Goal: Task Accomplishment & Management: Manage account settings

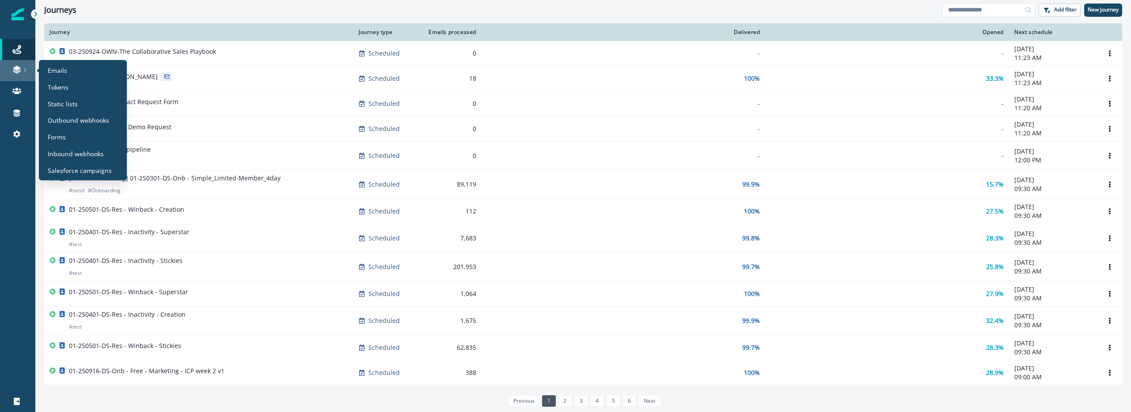
click at [17, 76] on link at bounding box center [17, 70] width 35 height 21
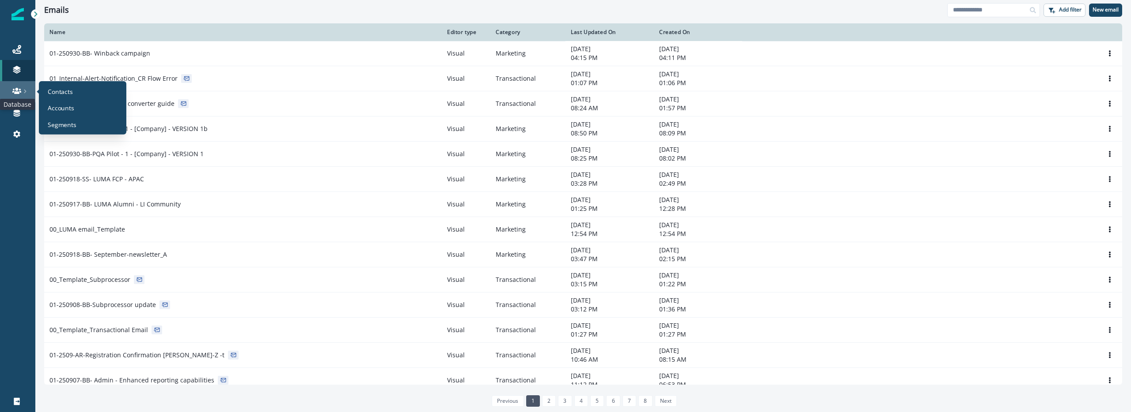
click at [14, 88] on icon at bounding box center [16, 91] width 9 height 9
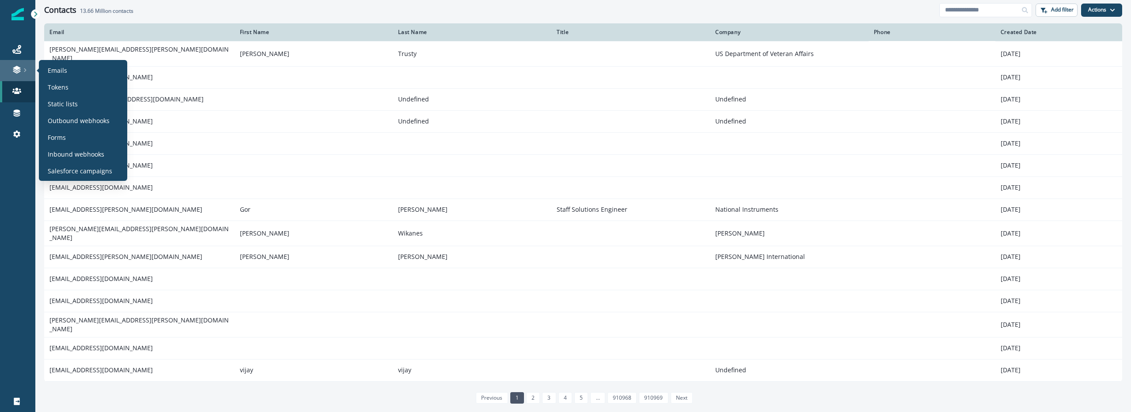
click at [30, 65] on div at bounding box center [18, 69] width 28 height 9
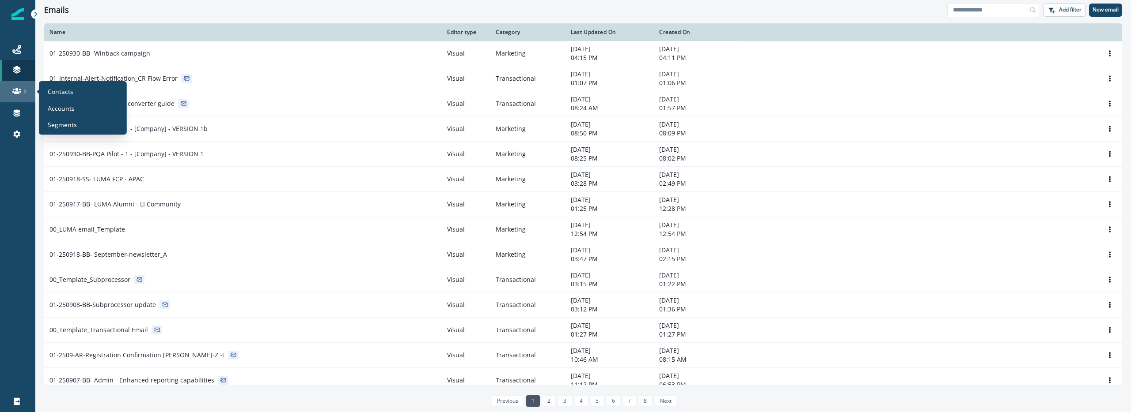
click at [23, 91] on icon at bounding box center [25, 91] width 4 height 4
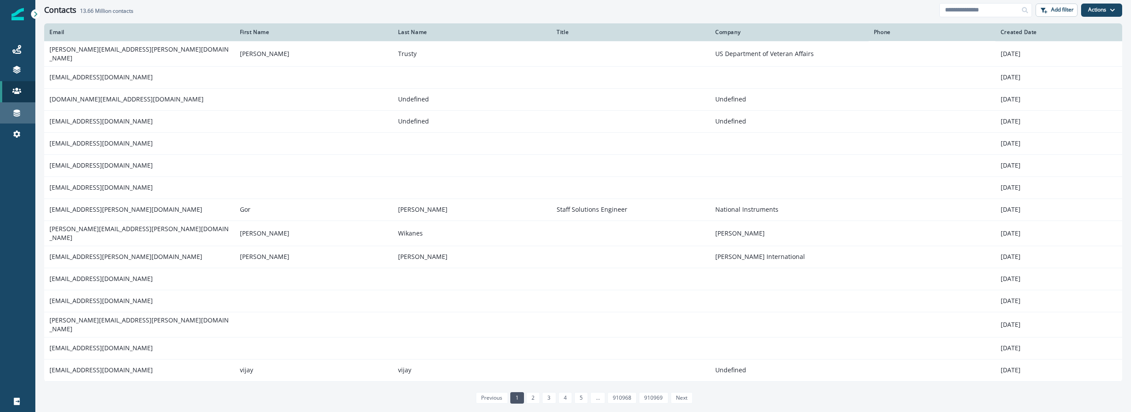
click at [23, 102] on link "Connections" at bounding box center [17, 112] width 35 height 21
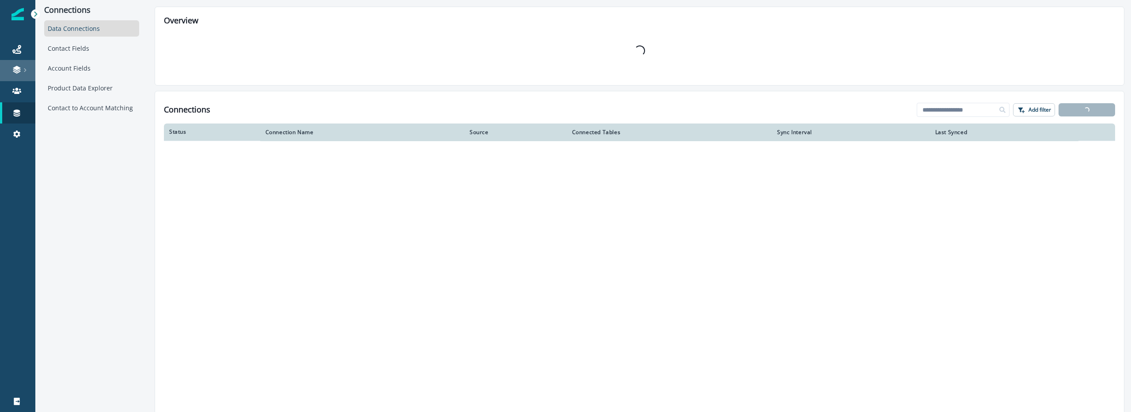
click at [23, 63] on link at bounding box center [17, 70] width 35 height 21
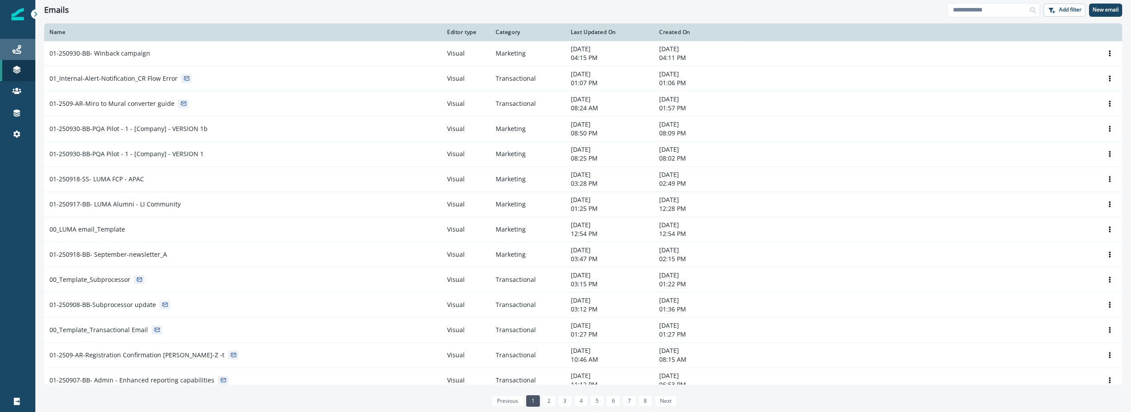
click at [29, 44] on div "Journeys" at bounding box center [18, 49] width 28 height 11
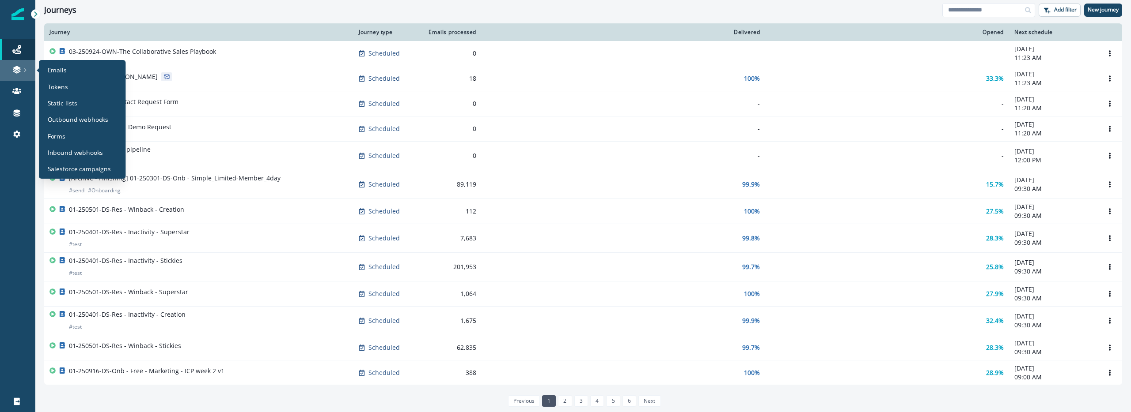
click at [19, 78] on link at bounding box center [17, 70] width 35 height 21
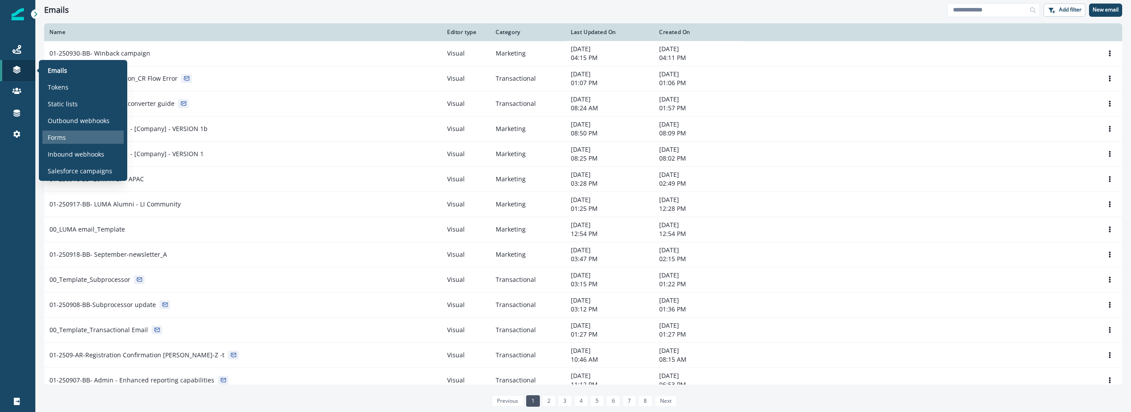
click at [63, 136] on p "Forms" at bounding box center [57, 137] width 18 height 9
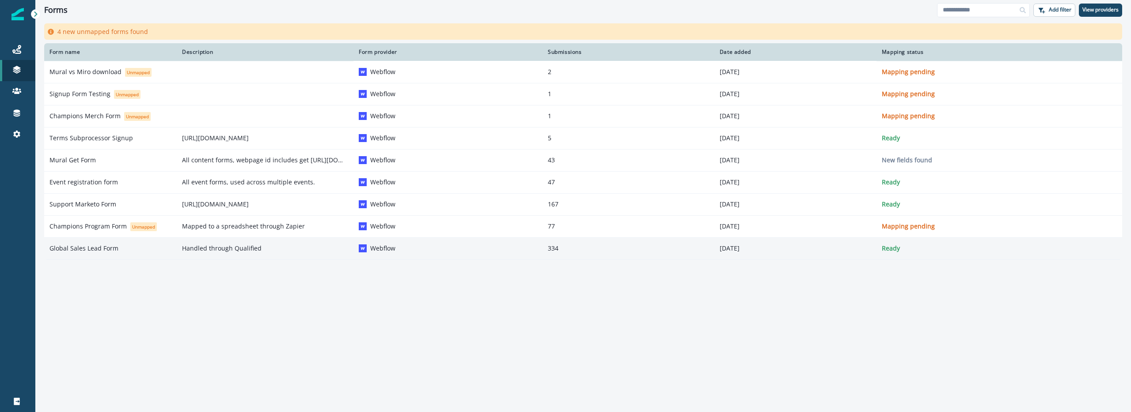
click at [157, 254] on td "Global Sales Lead Form" at bounding box center [110, 249] width 132 height 22
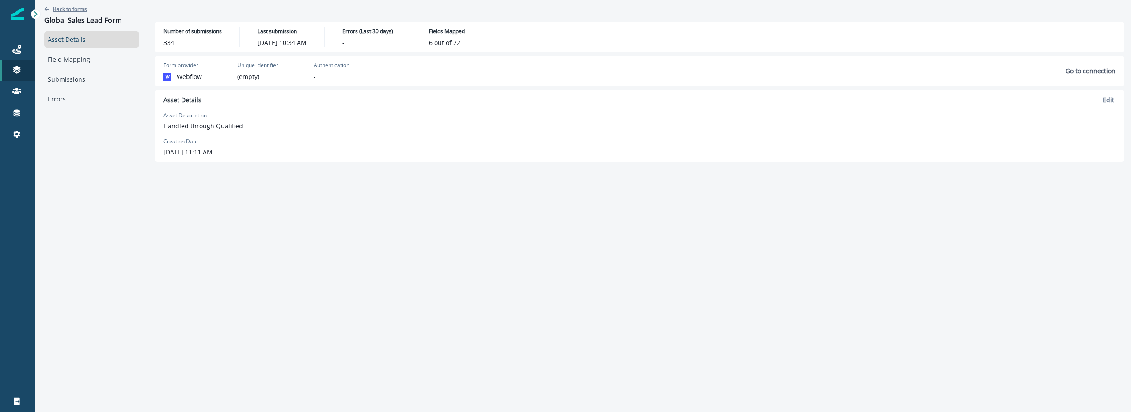
click at [57, 8] on p "Back to forms" at bounding box center [70, 9] width 34 height 8
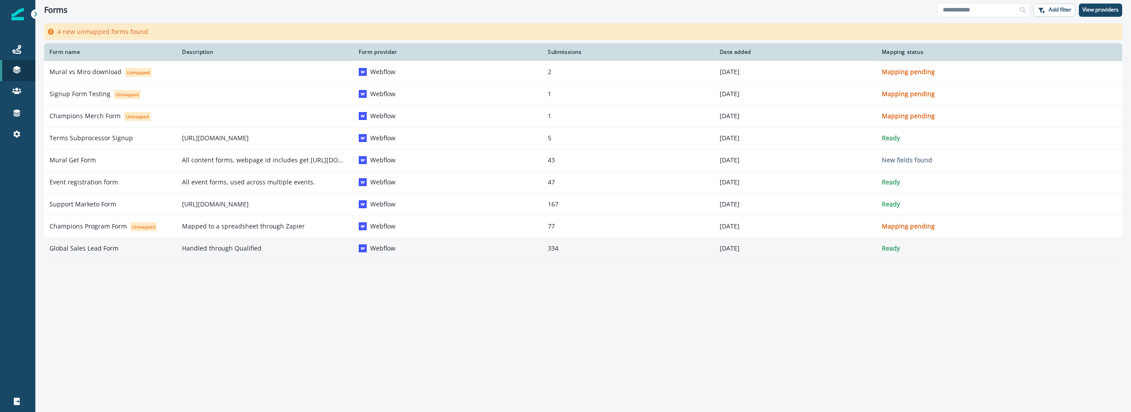
click at [239, 254] on td "Handled through Qualified" at bounding box center [265, 249] width 177 height 22
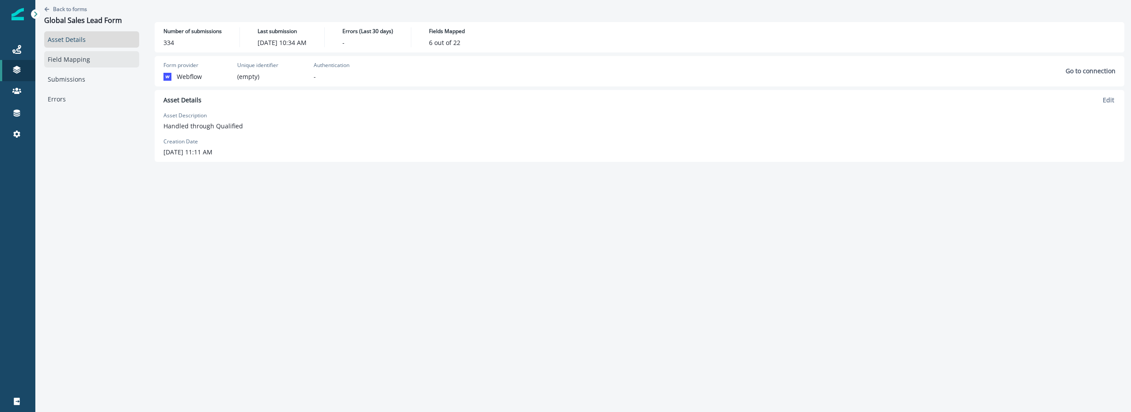
click at [96, 52] on link "Field Mapping" at bounding box center [91, 59] width 95 height 16
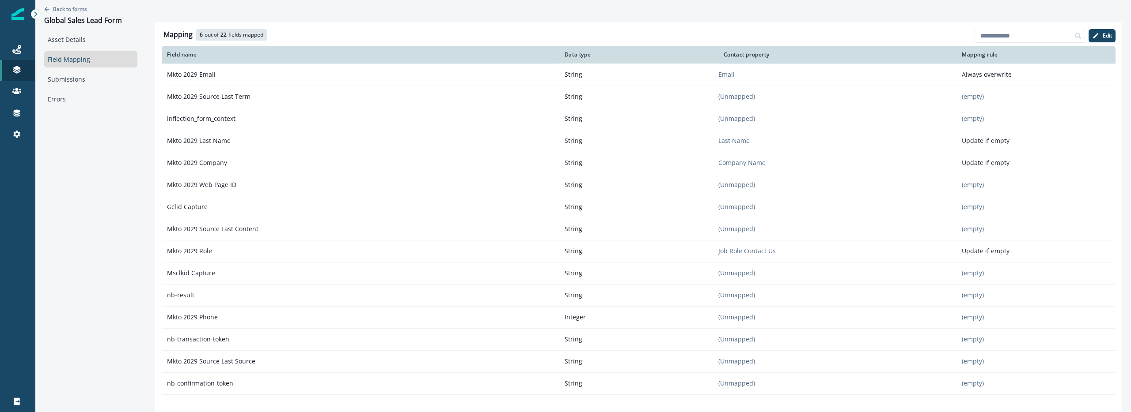
scroll to position [151, 0]
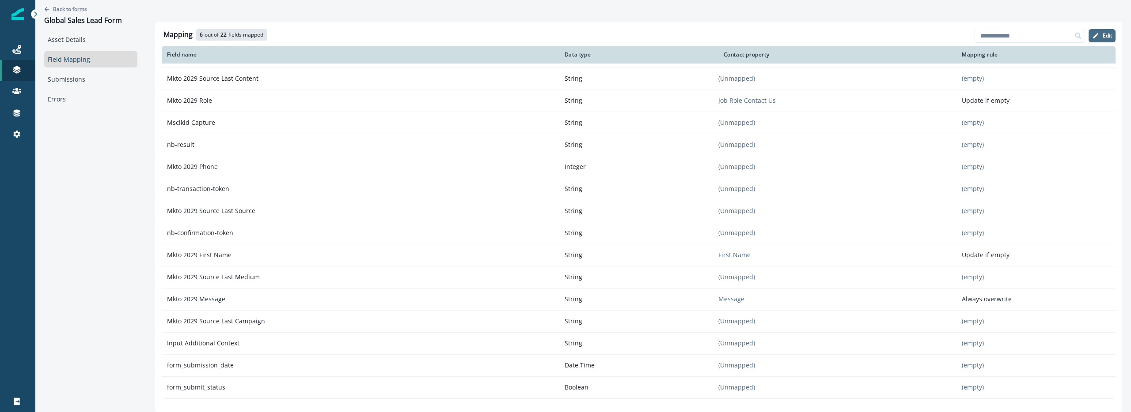
click at [1102, 37] on p "Edit" at bounding box center [1106, 36] width 9 height 6
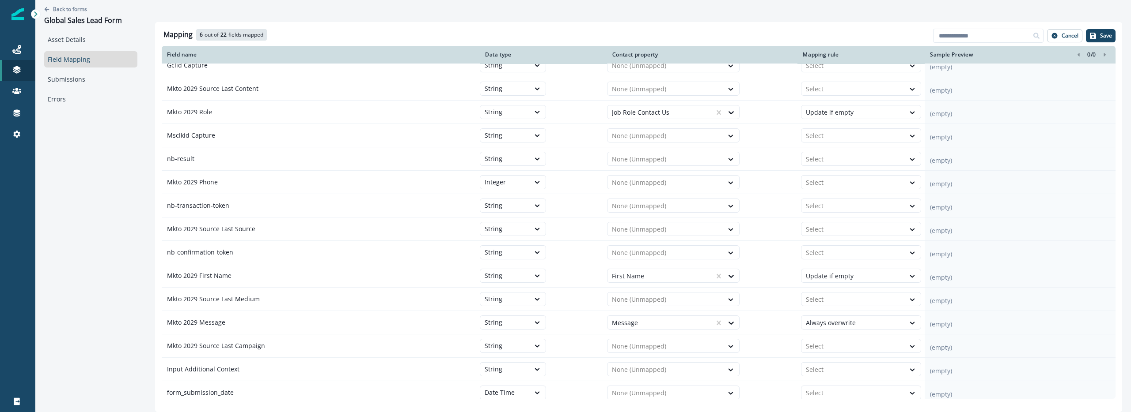
scroll to position [159, 0]
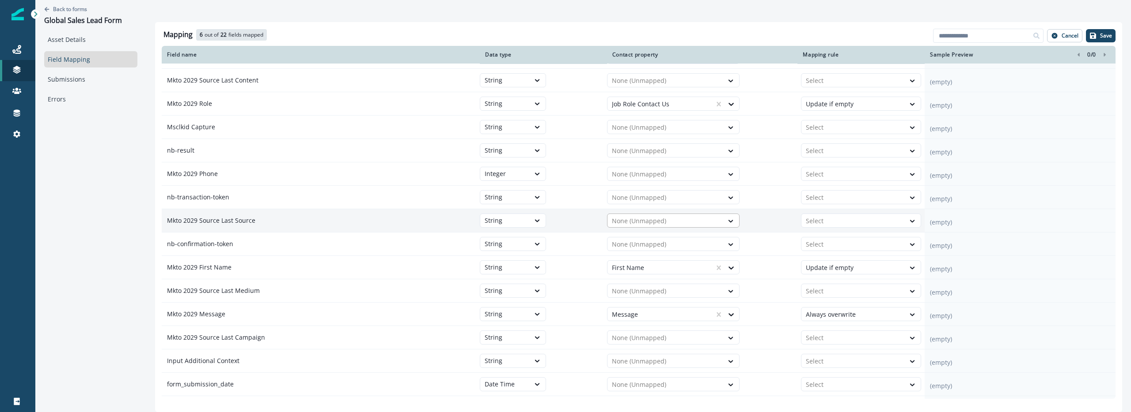
click at [658, 221] on div at bounding box center [665, 221] width 107 height 11
type input "*****"
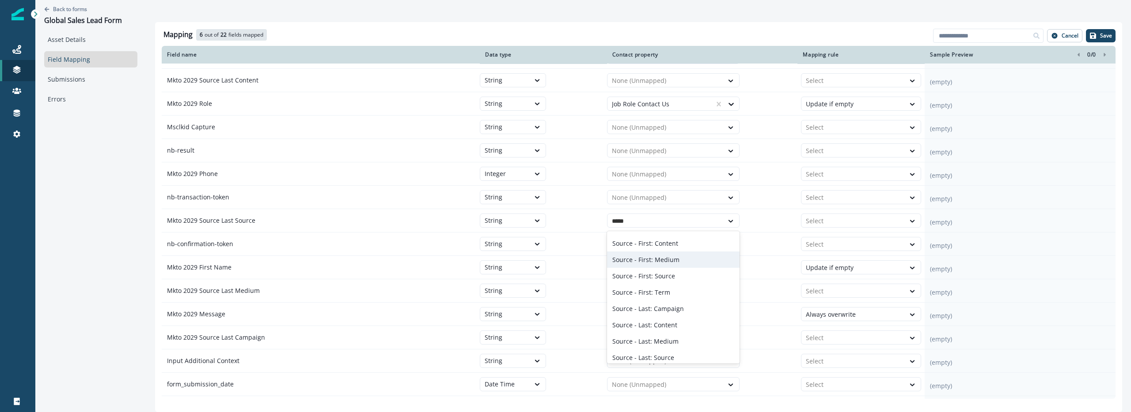
scroll to position [51, 0]
click at [678, 335] on div "Source - Last: Source" at bounding box center [673, 337] width 132 height 16
click at [678, 335] on div at bounding box center [665, 338] width 107 height 11
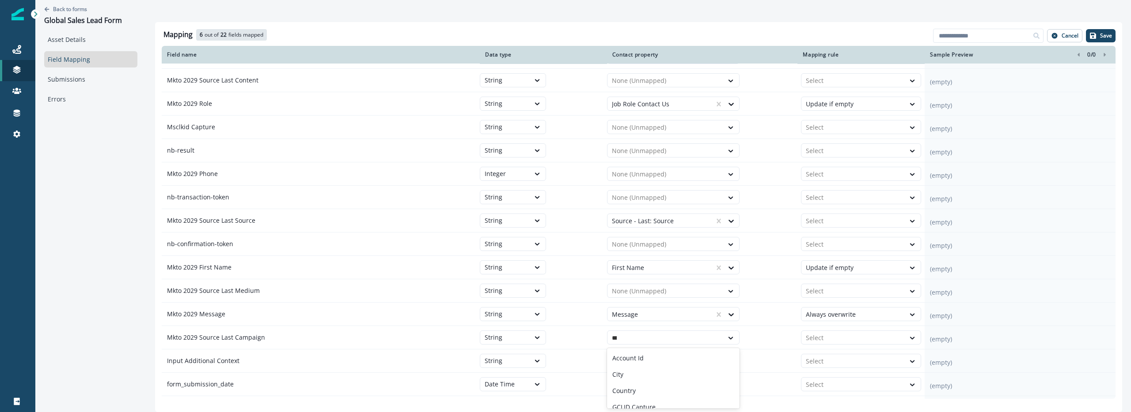
type input "****"
click at [670, 375] on p "Source - Last: Campaign" at bounding box center [648, 374] width 72 height 9
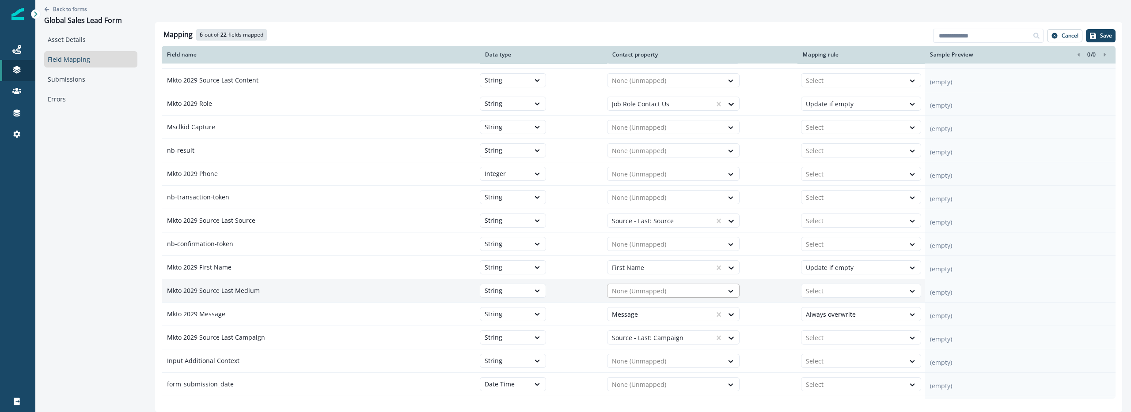
click at [660, 287] on div at bounding box center [665, 291] width 107 height 11
type input "***"
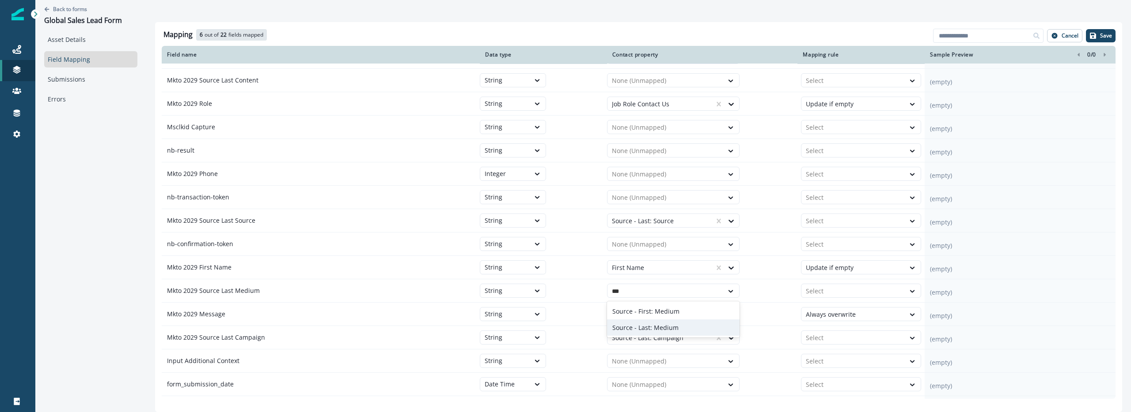
click at [645, 334] on div "Source - Last: Medium" at bounding box center [673, 328] width 132 height 16
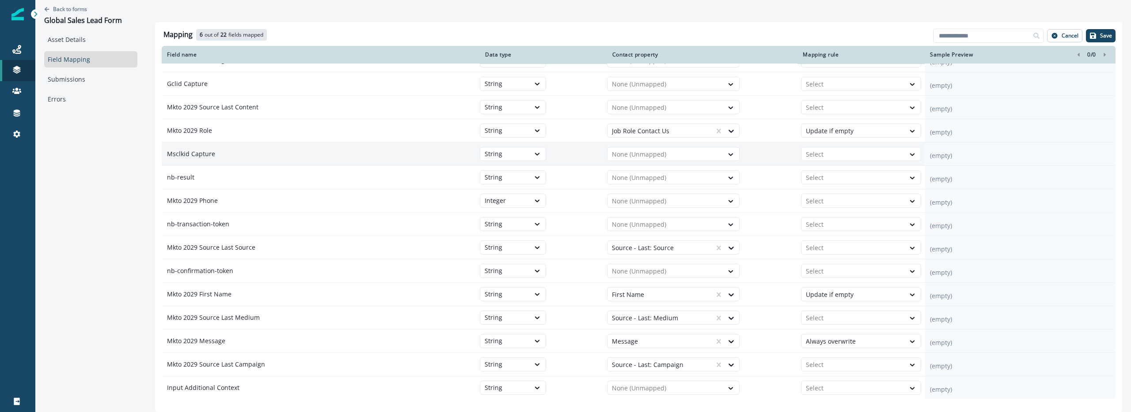
scroll to position [129, 0]
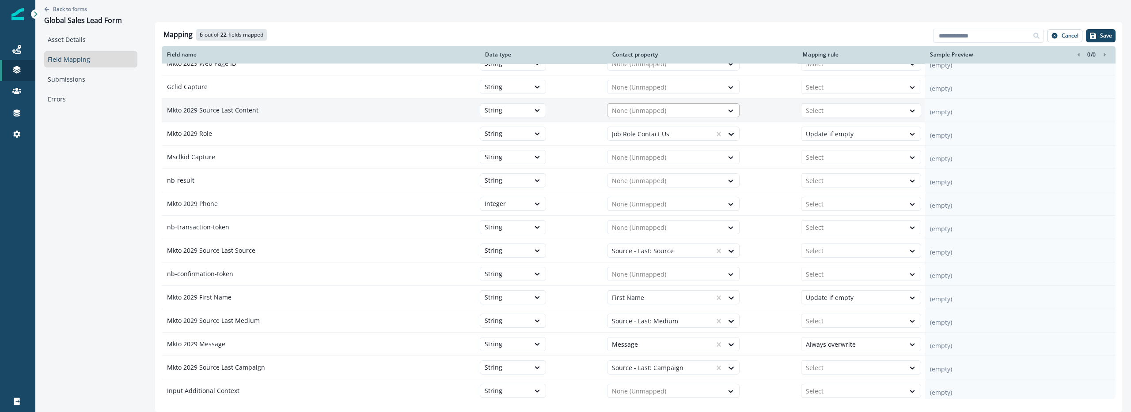
click at [617, 112] on div at bounding box center [665, 111] width 107 height 11
type input "***"
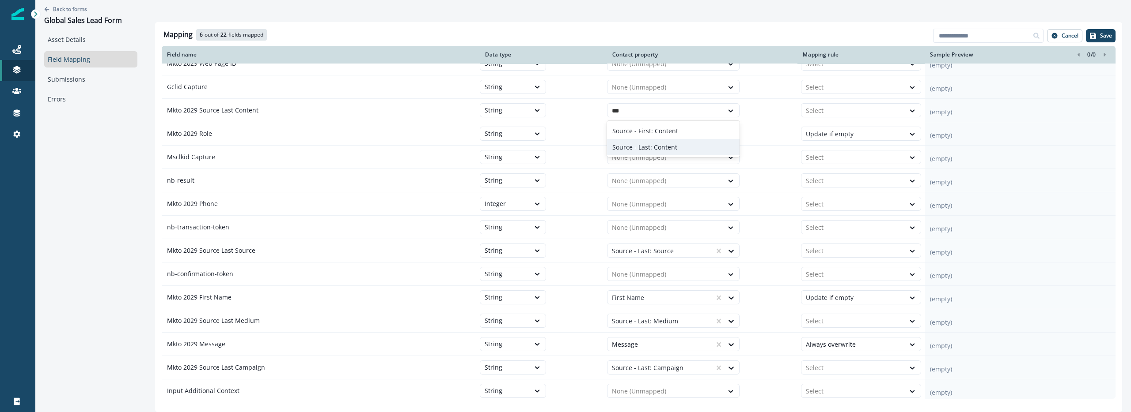
click at [641, 145] on p "Source - Last: Content" at bounding box center [644, 147] width 65 height 9
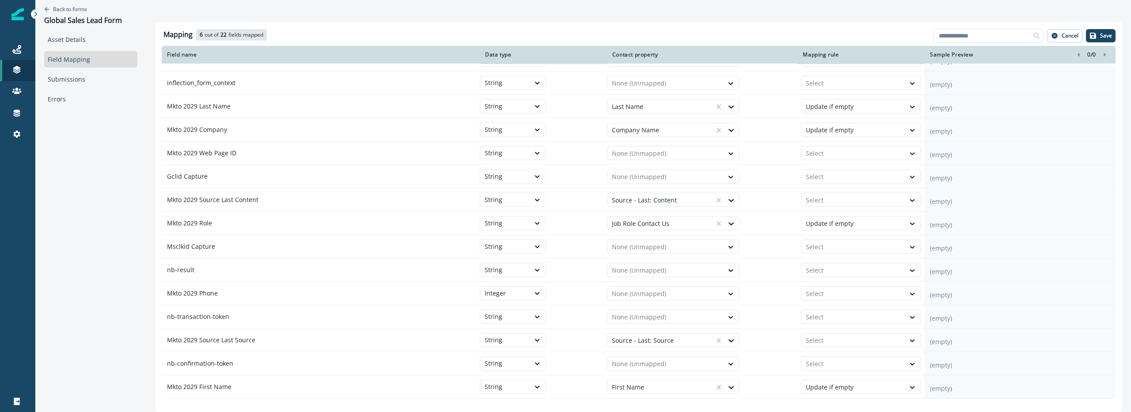
scroll to position [0, 0]
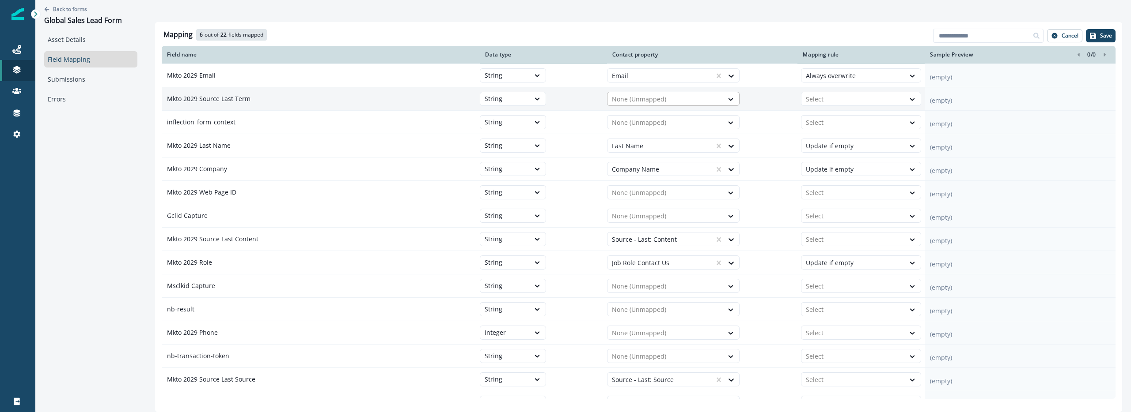
click at [668, 102] on div at bounding box center [665, 99] width 107 height 11
type input "***"
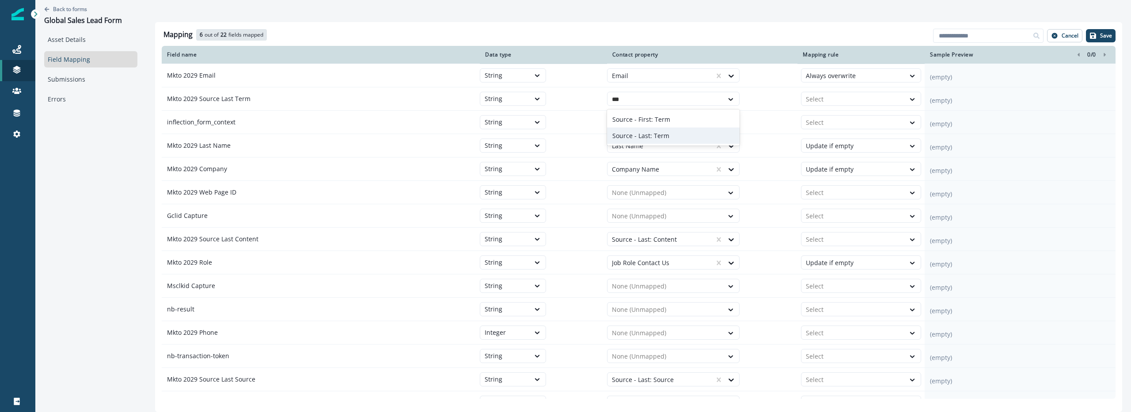
click at [667, 131] on div "Source - Last: Term" at bounding box center [673, 136] width 132 height 16
click at [1097, 37] on button "Save" at bounding box center [1100, 35] width 30 height 13
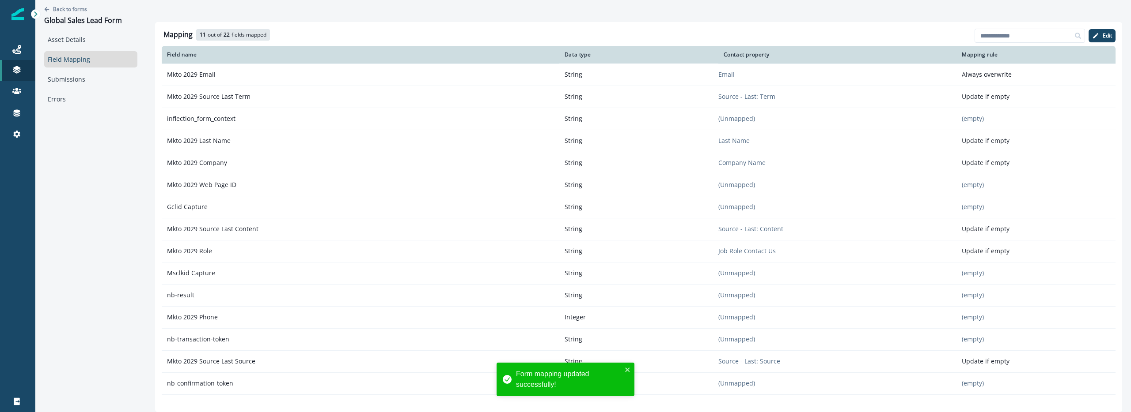
click at [115, 156] on div "Back to forms Global Sales Lead Form Asset Details Field Mapping Submissions Er…" at bounding box center [90, 195] width 111 height 390
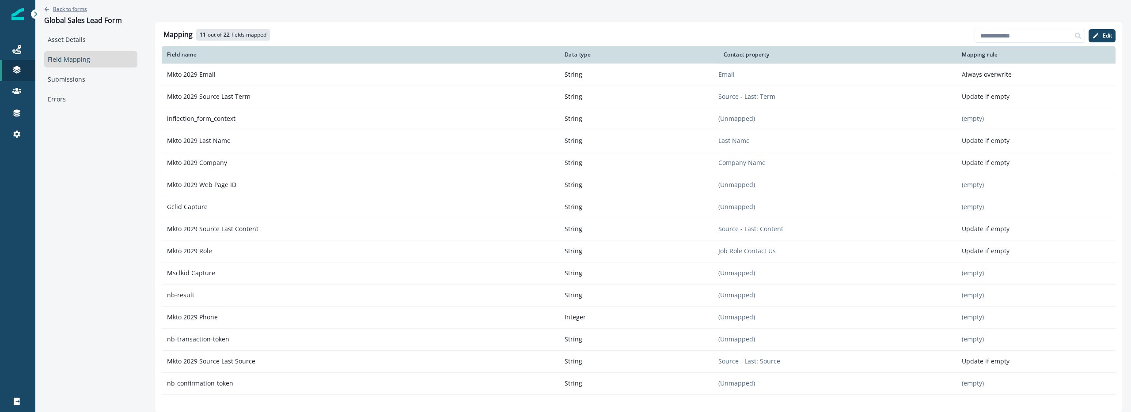
click at [75, 10] on p "Back to forms" at bounding box center [70, 9] width 34 height 8
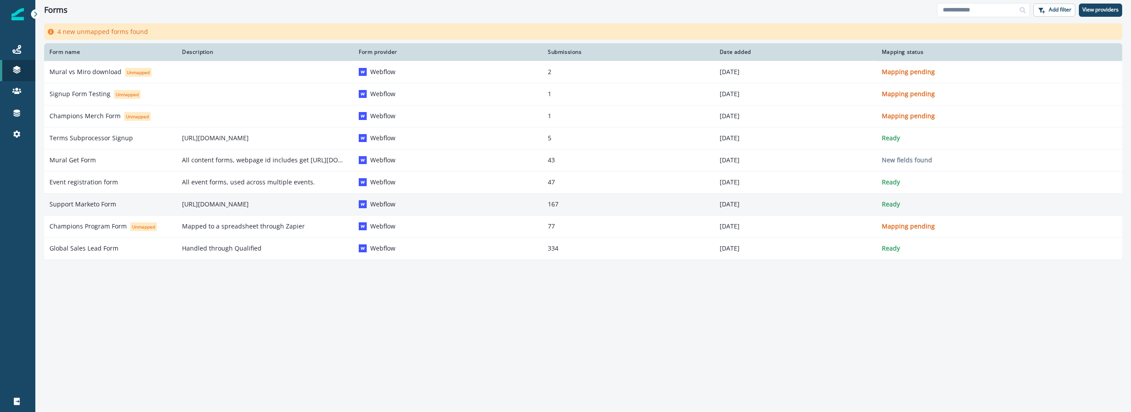
click at [95, 201] on p "Support Marketo Form" at bounding box center [82, 204] width 67 height 9
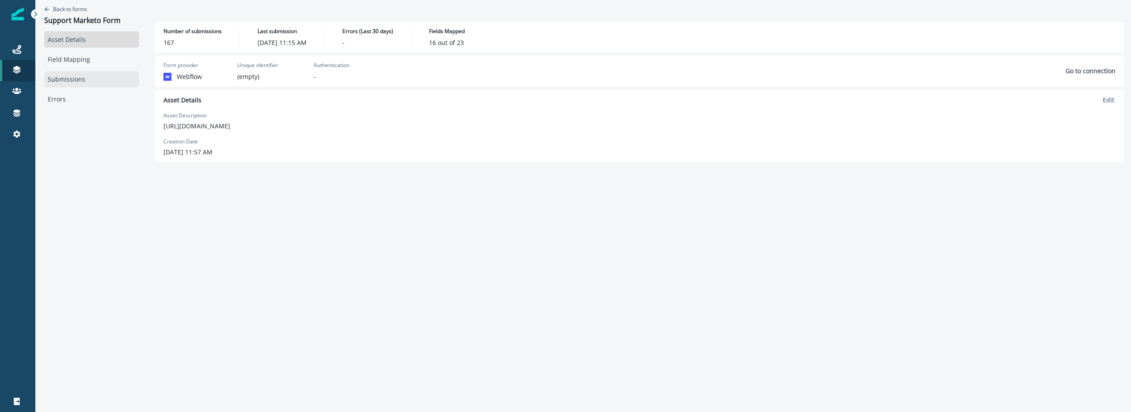
click at [80, 83] on link "Submissions" at bounding box center [91, 79] width 95 height 16
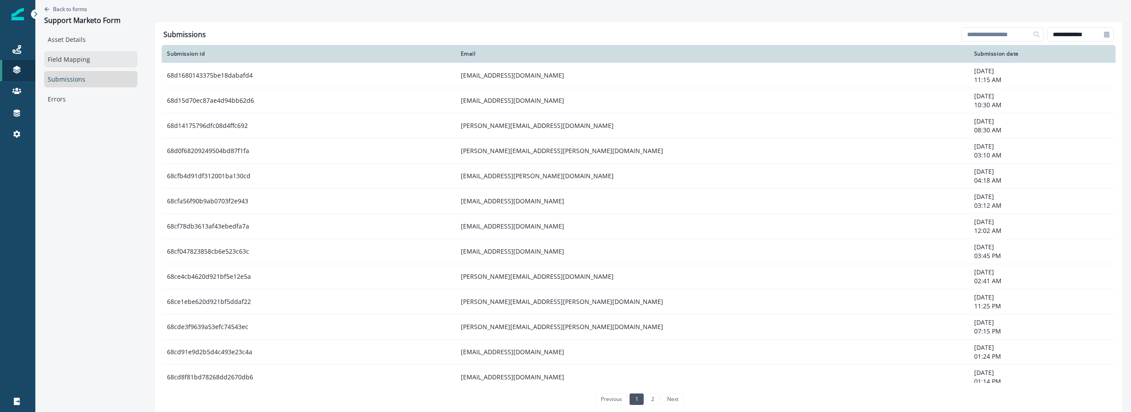
click at [88, 64] on link "Field Mapping" at bounding box center [90, 59] width 93 height 16
click at [87, 9] on p "Back to forms" at bounding box center [70, 9] width 34 height 8
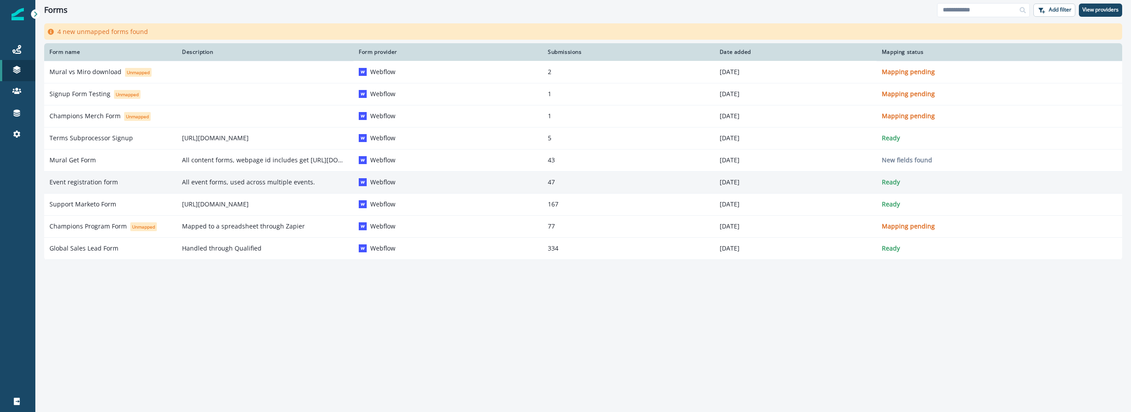
click at [94, 184] on p "Event registration form" at bounding box center [83, 182] width 68 height 9
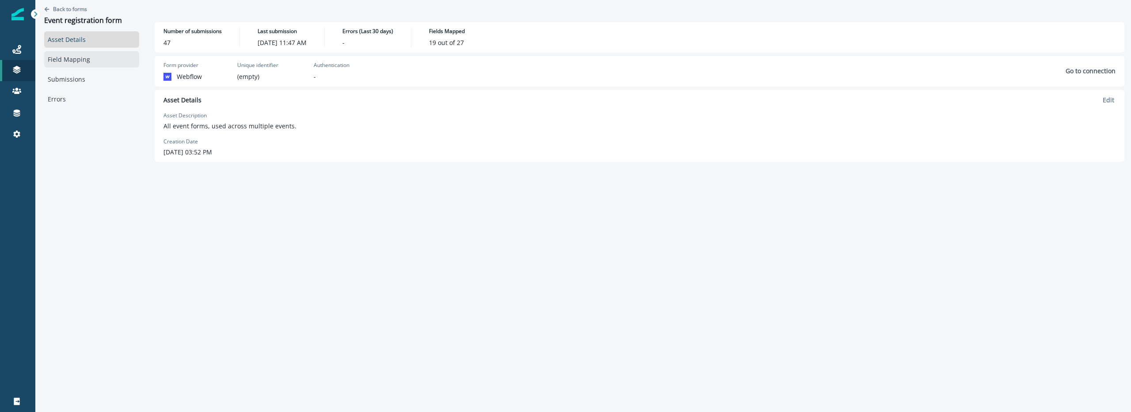
click at [64, 57] on link "Field Mapping" at bounding box center [91, 59] width 95 height 16
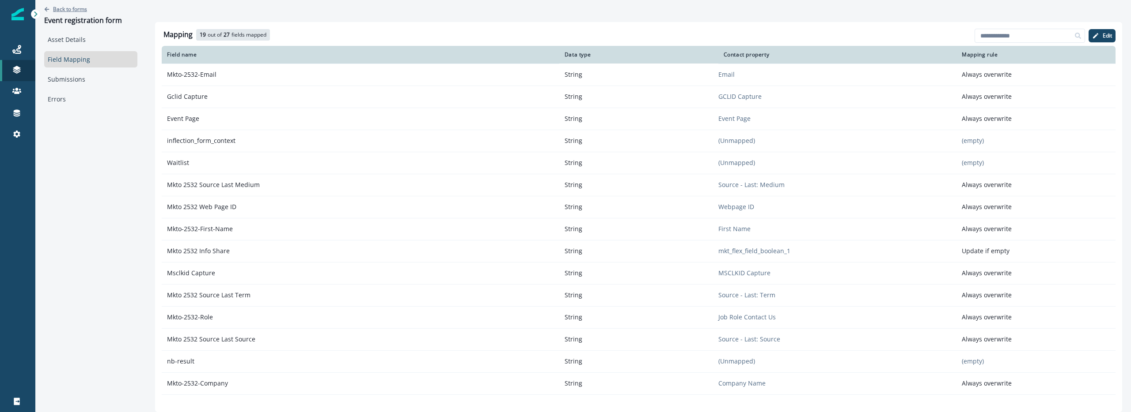
click at [76, 7] on p "Back to forms" at bounding box center [70, 9] width 34 height 8
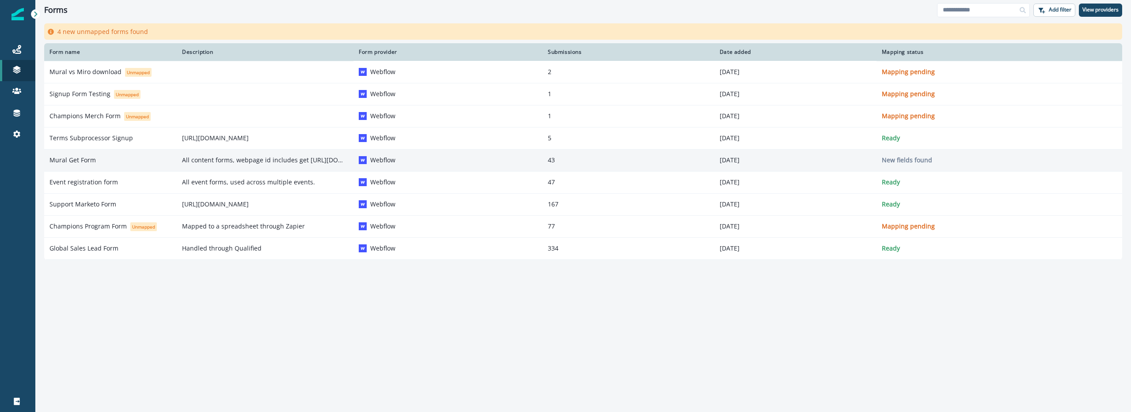
click at [133, 159] on div "Mural Get Form" at bounding box center [110, 160] width 122 height 9
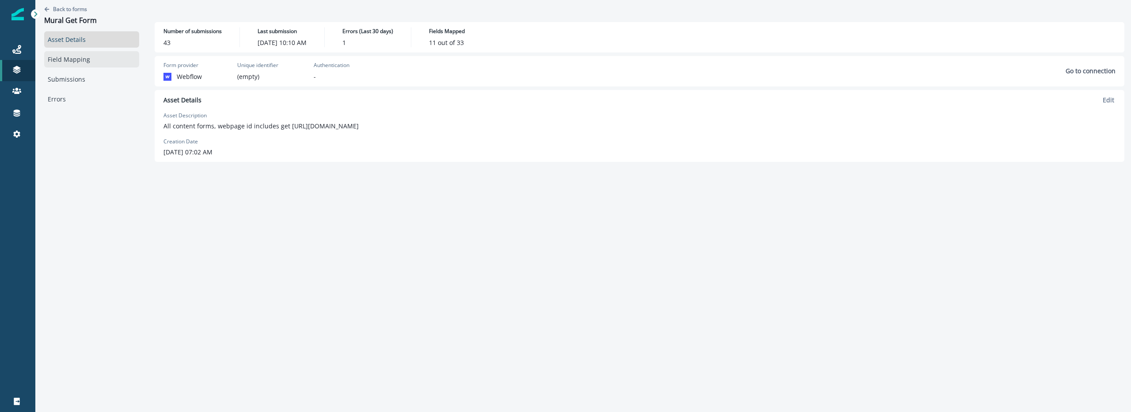
click at [81, 60] on link "Field Mapping" at bounding box center [91, 59] width 95 height 16
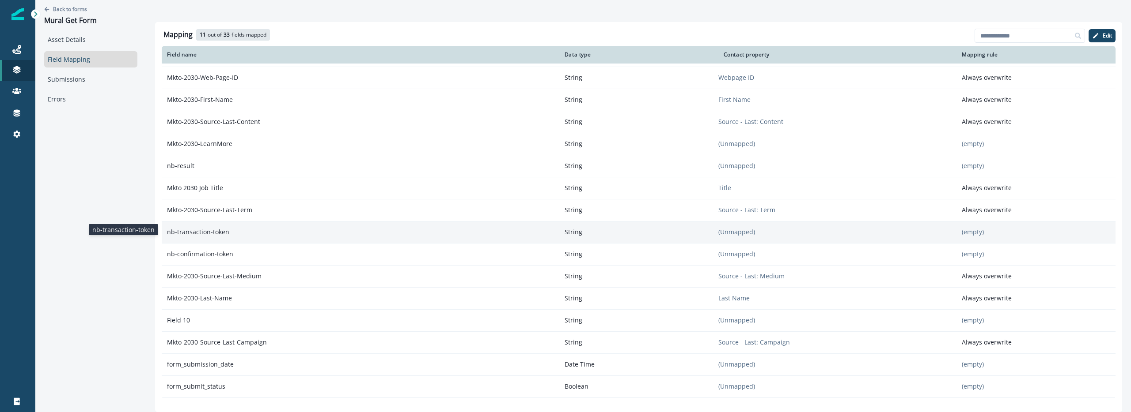
scroll to position [88, 0]
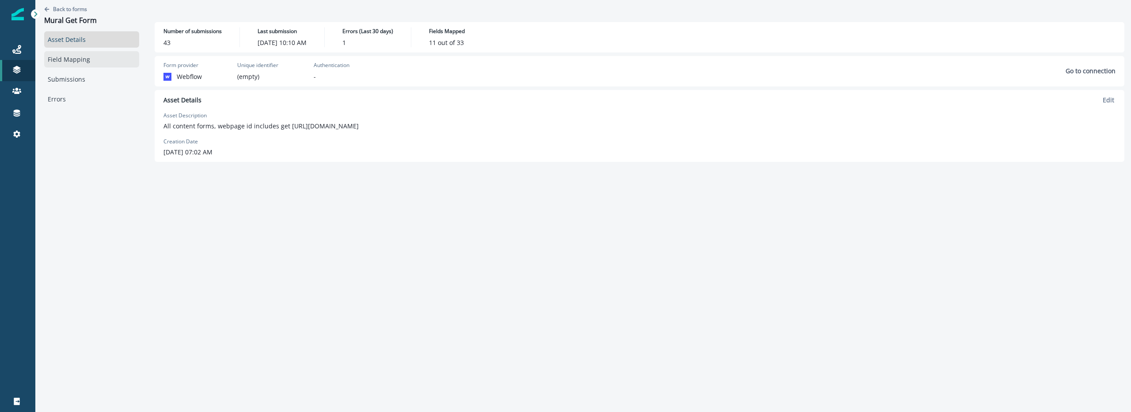
click at [83, 61] on link "Field Mapping" at bounding box center [91, 59] width 95 height 16
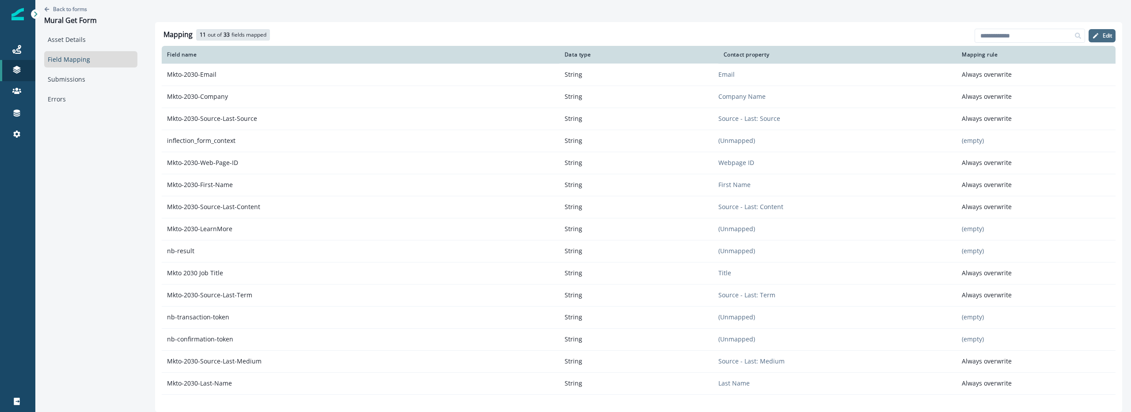
click at [1097, 39] on button "Edit" at bounding box center [1101, 35] width 27 height 13
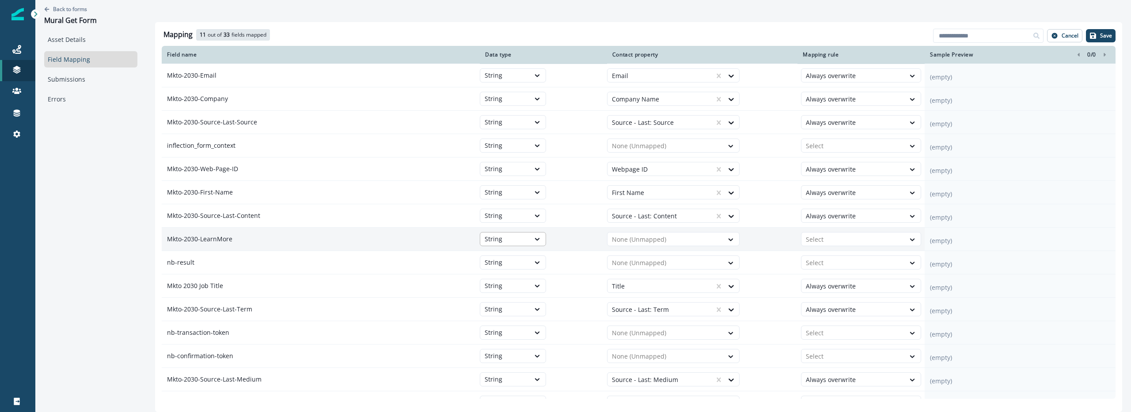
scroll to position [437, 0]
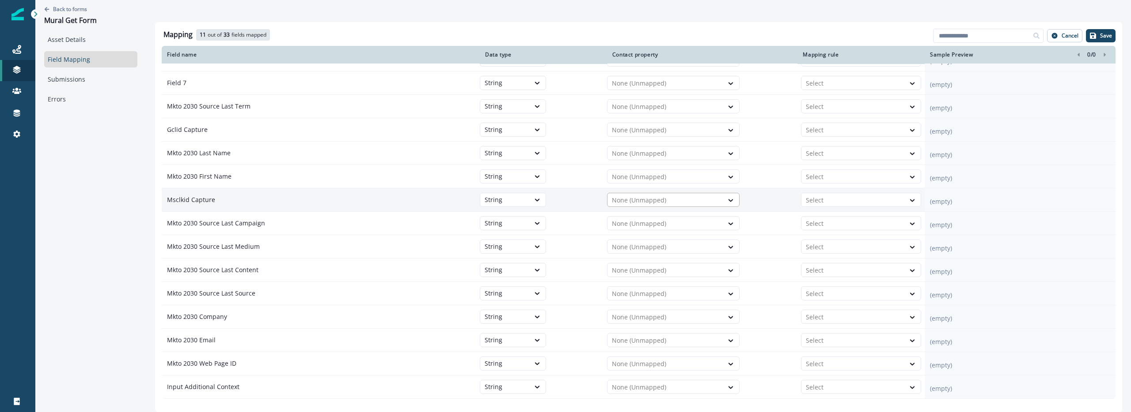
click at [655, 201] on div at bounding box center [665, 200] width 107 height 11
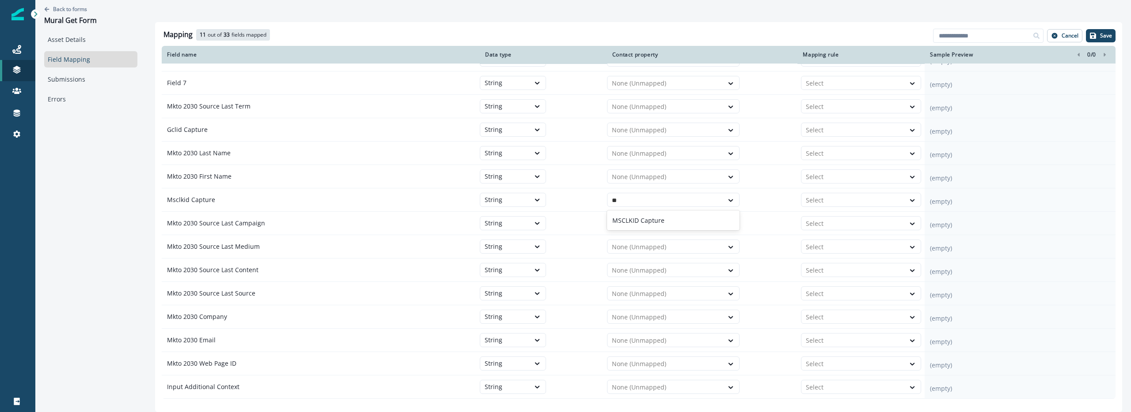
type input "***"
click at [656, 219] on p "MSCLKID Capture" at bounding box center [638, 220] width 52 height 9
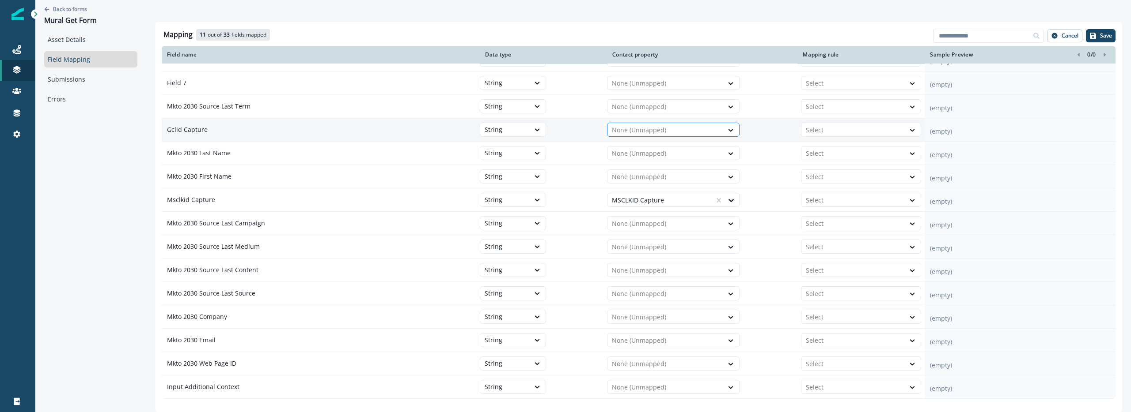
click at [648, 130] on div at bounding box center [665, 130] width 107 height 11
type input "**"
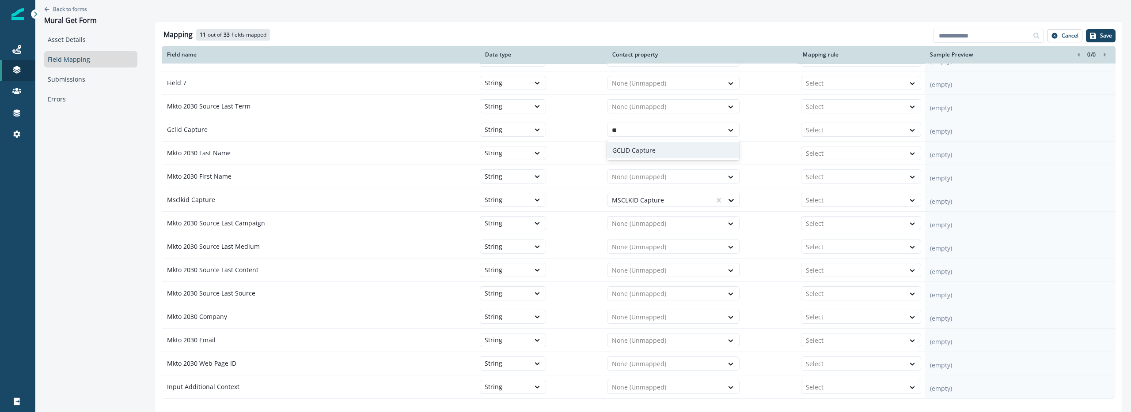
click at [645, 146] on p "GCLID Capture" at bounding box center [633, 150] width 43 height 9
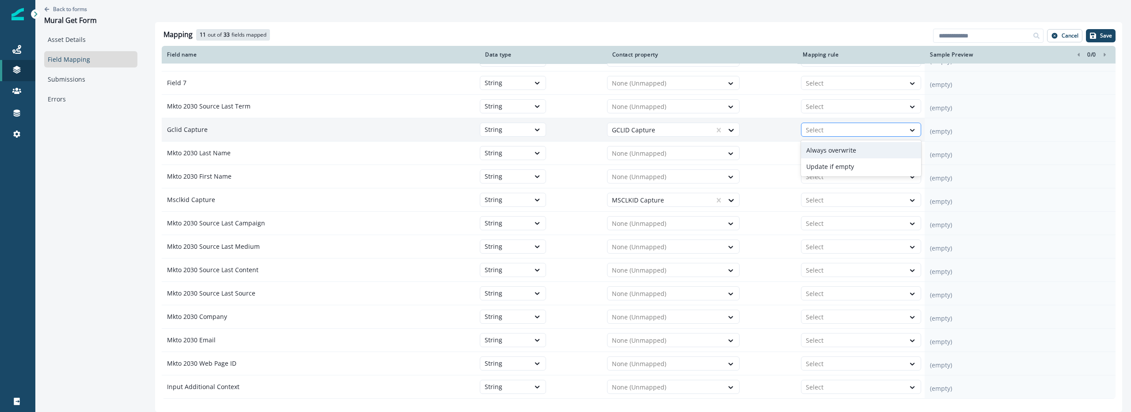
click at [828, 132] on div at bounding box center [852, 130] width 95 height 11
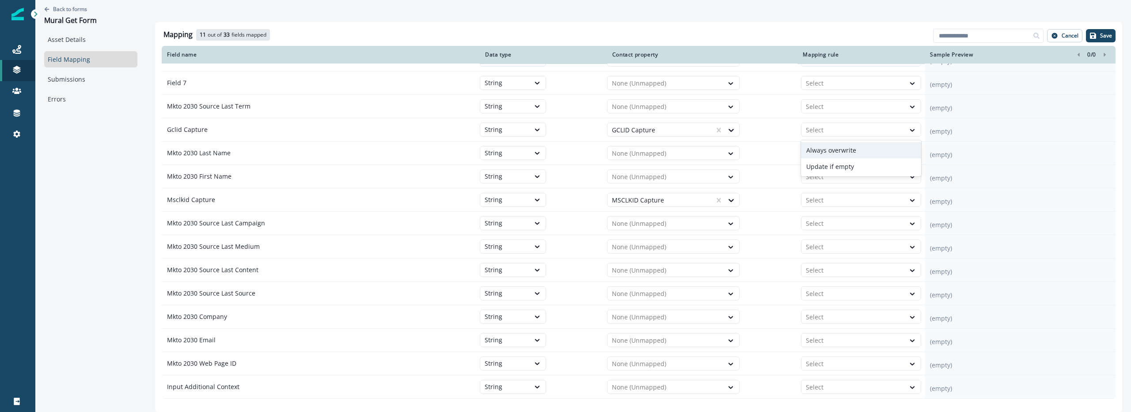
click at [816, 152] on div "Always overwrite" at bounding box center [861, 150] width 120 height 16
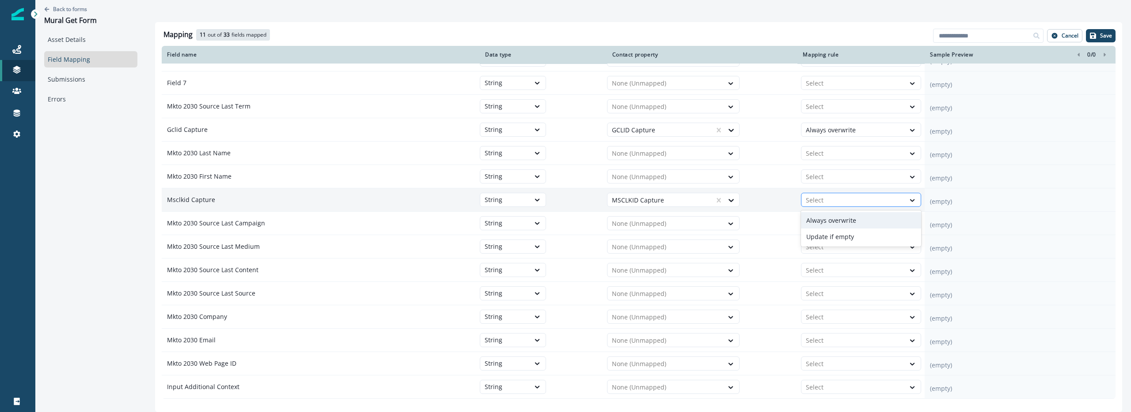
click at [843, 205] on div at bounding box center [852, 200] width 95 height 11
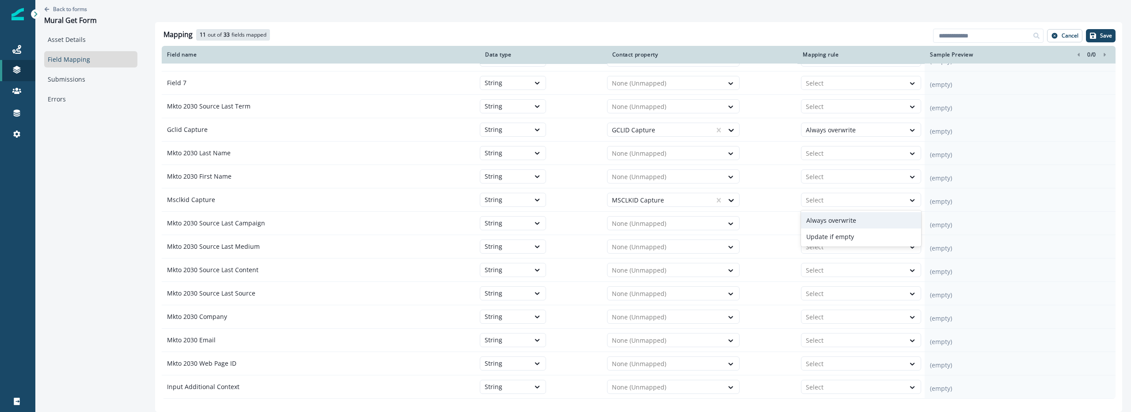
click at [843, 218] on div "Always overwrite" at bounding box center [861, 220] width 120 height 16
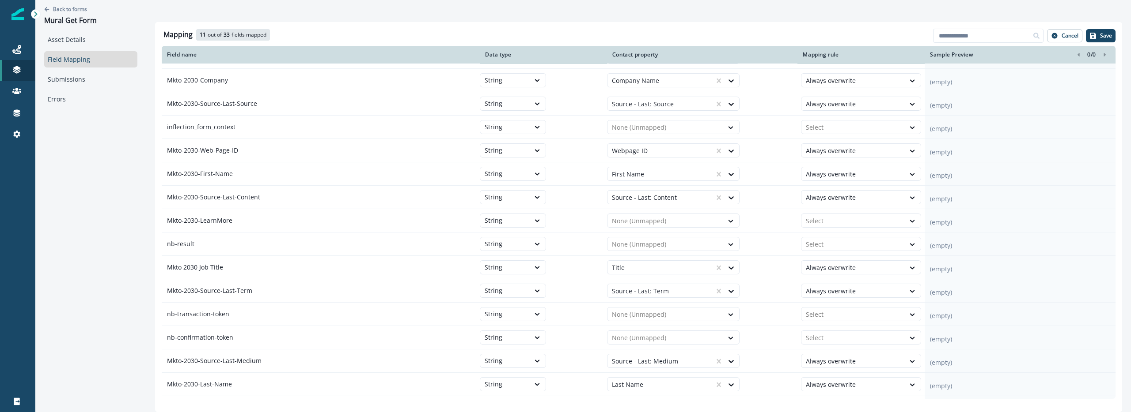
scroll to position [0, 0]
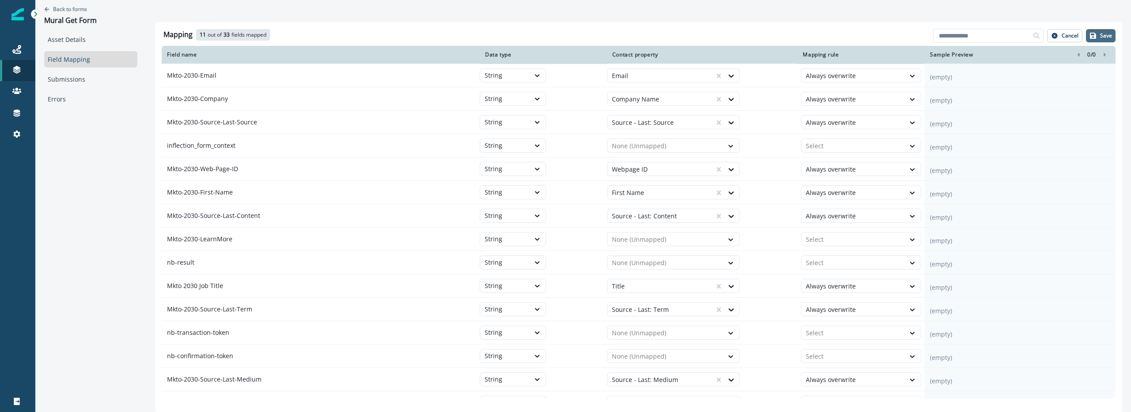
click at [1106, 29] on button "Save" at bounding box center [1100, 35] width 30 height 13
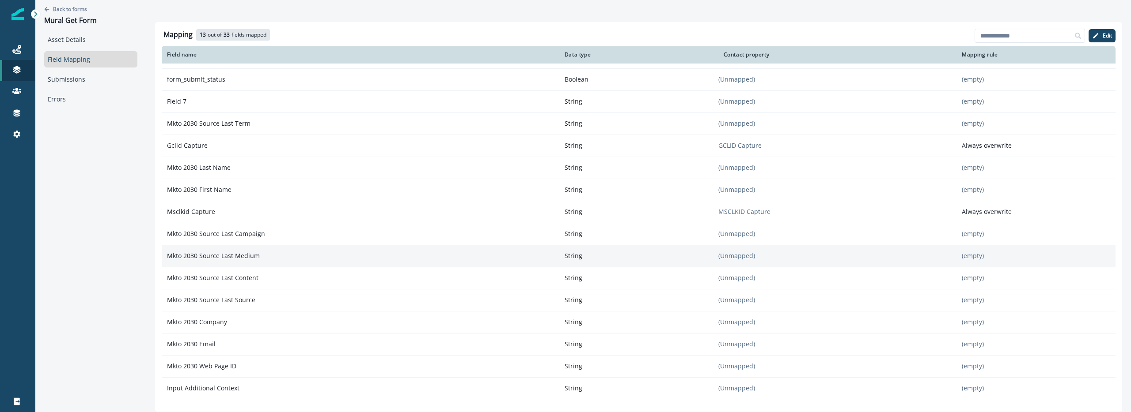
scroll to position [393, 0]
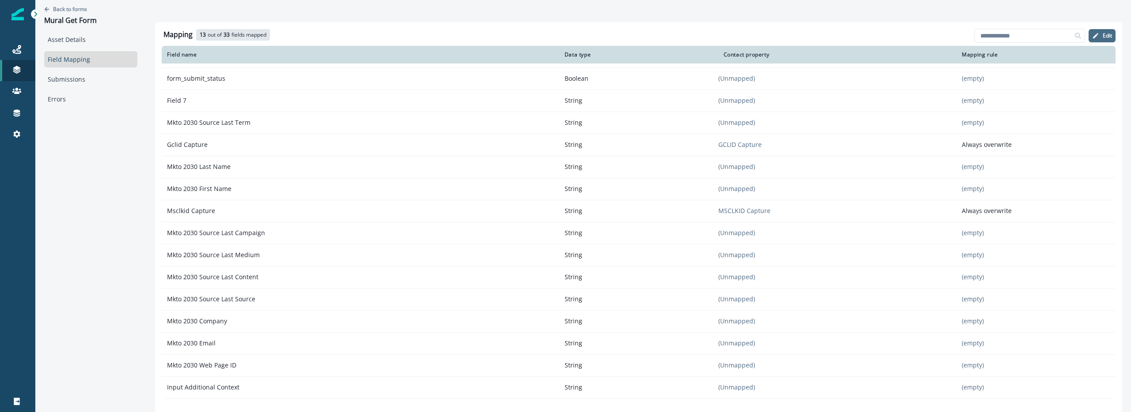
click at [1102, 33] on p "Edit" at bounding box center [1106, 36] width 9 height 6
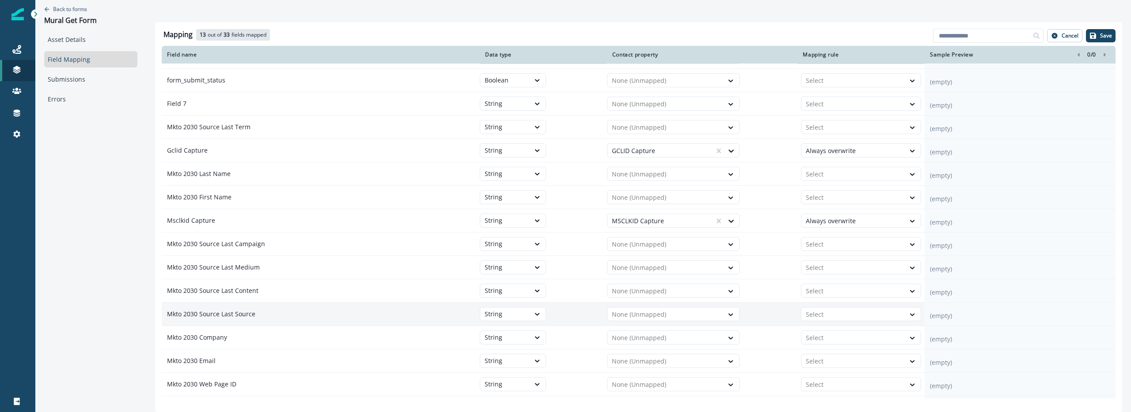
scroll to position [437, 0]
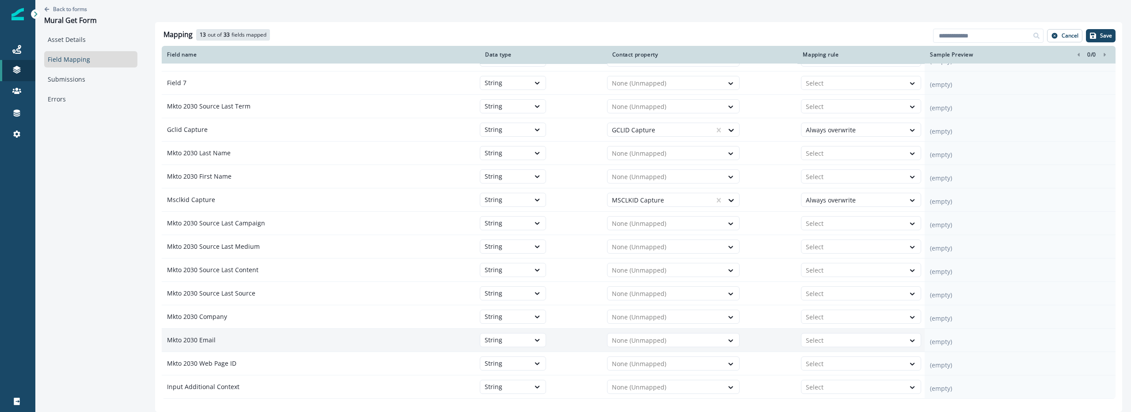
click at [661, 350] on td "None (Unmapped)" at bounding box center [702, 340] width 191 height 23
click at [661, 348] on td "None (Unmapped)" at bounding box center [702, 340] width 191 height 23
click at [661, 342] on div at bounding box center [665, 341] width 107 height 11
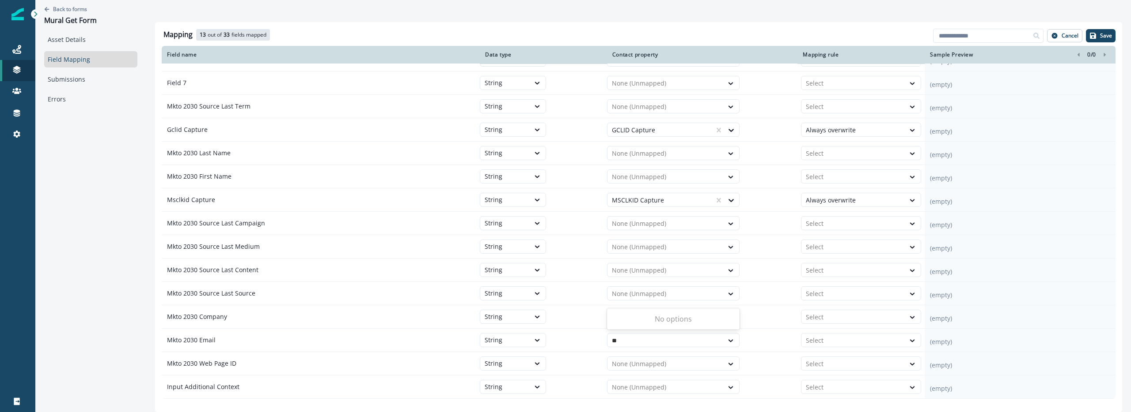
type input "*"
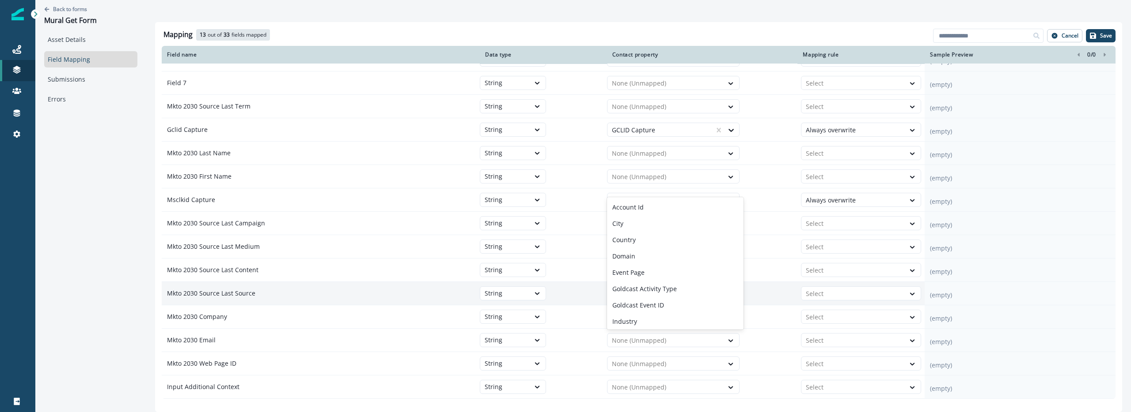
click at [1051, 288] on div "(empty)" at bounding box center [1019, 293] width 191 height 23
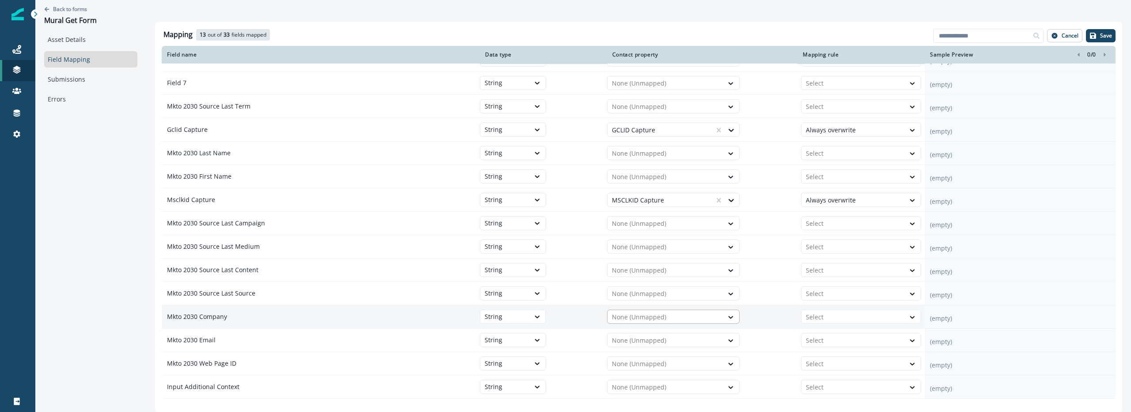
click at [666, 317] on div at bounding box center [665, 317] width 107 height 11
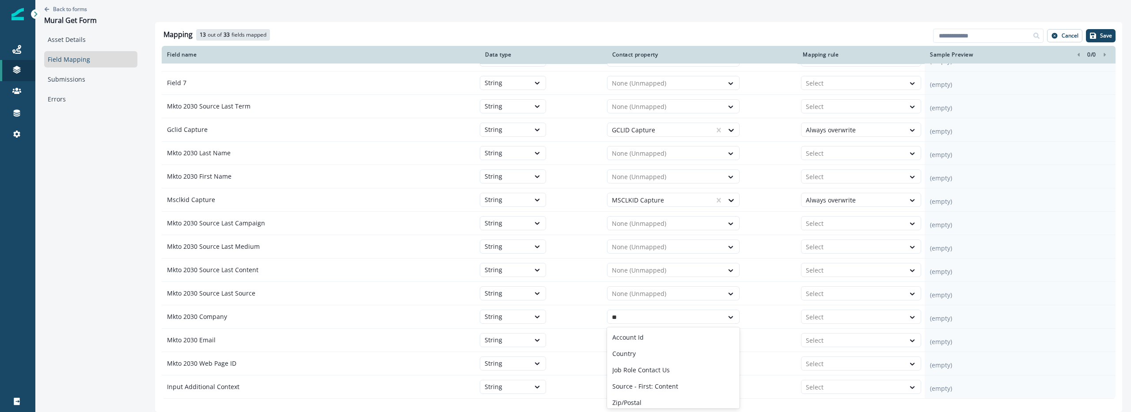
type input "*"
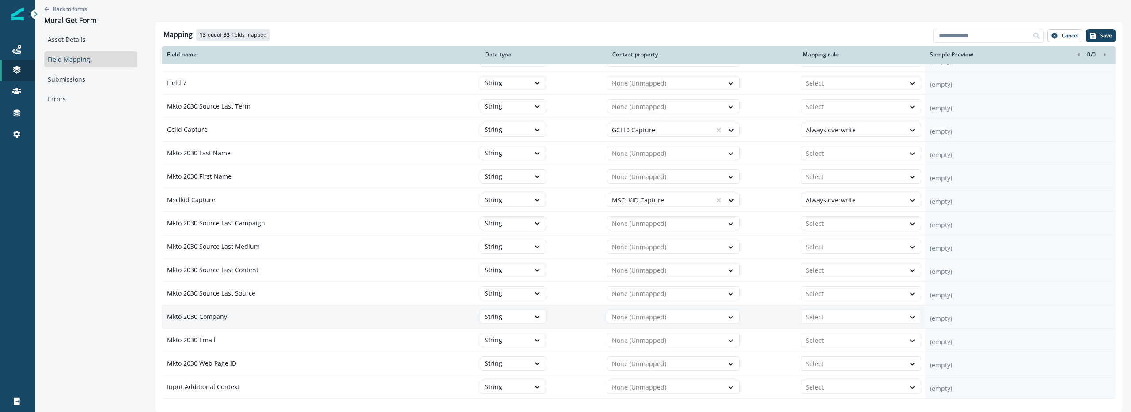
click at [1026, 306] on div "(empty)" at bounding box center [1019, 317] width 191 height 23
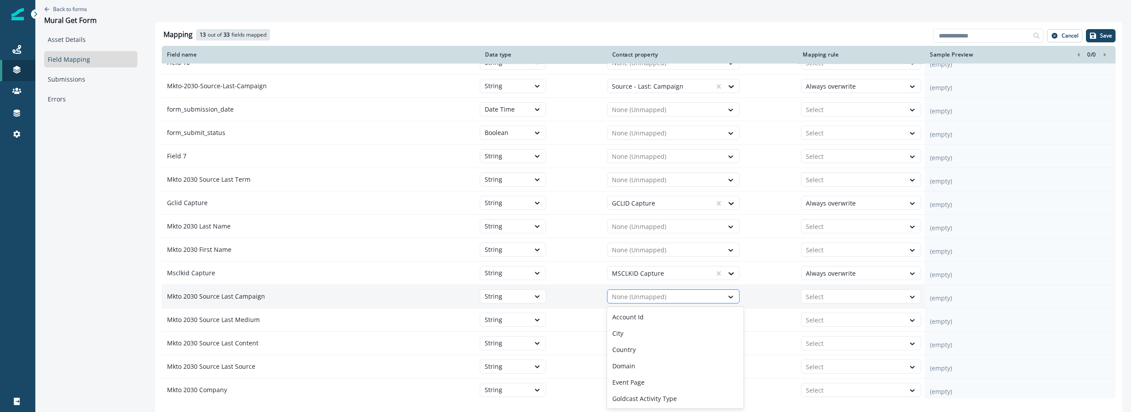
click at [655, 290] on div "None (Unmapped)" at bounding box center [665, 297] width 116 height 14
type input "*"
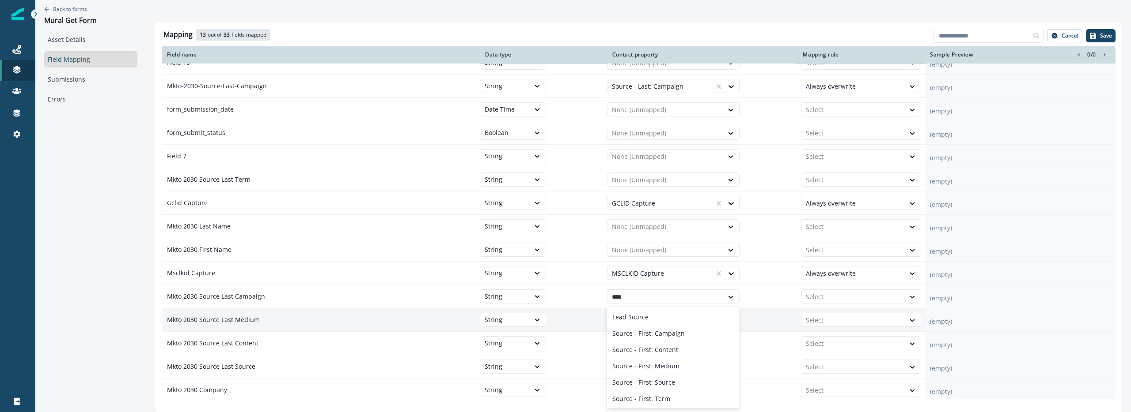
type input "****"
click at [1040, 322] on p "(empty)" at bounding box center [1020, 322] width 180 height 9
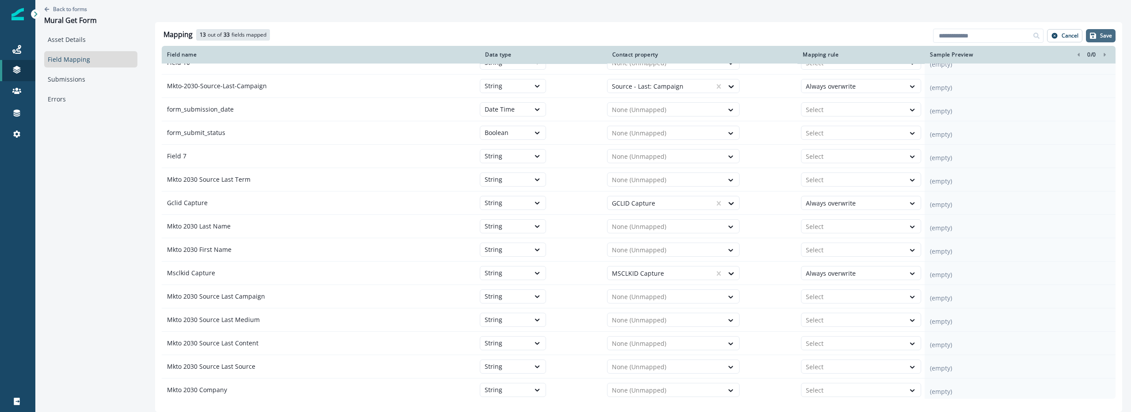
click at [1103, 34] on p "Save" at bounding box center [1106, 36] width 12 height 6
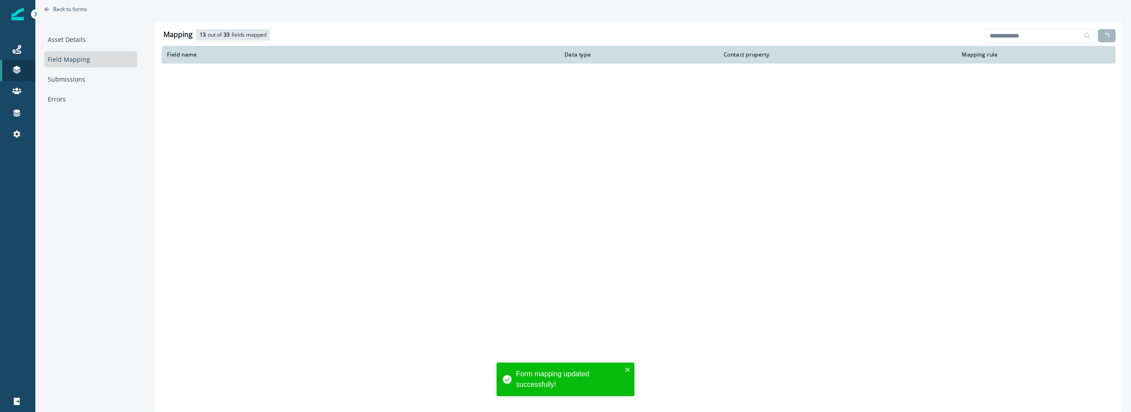
scroll to position [345, 0]
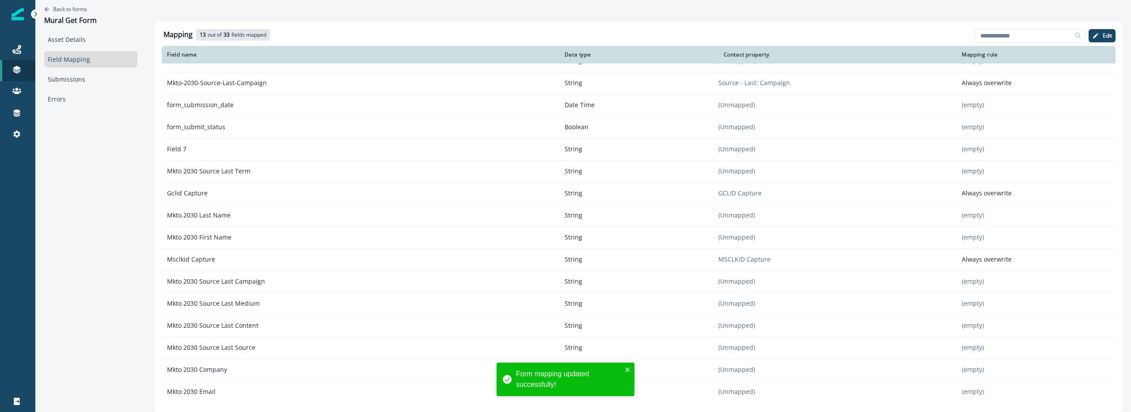
click at [104, 54] on link "Field Mapping" at bounding box center [90, 59] width 93 height 16
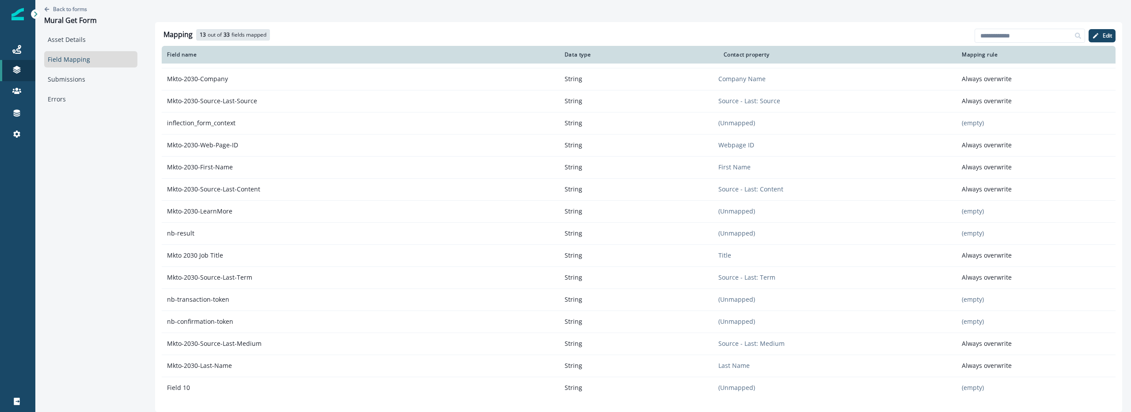
scroll to position [0, 0]
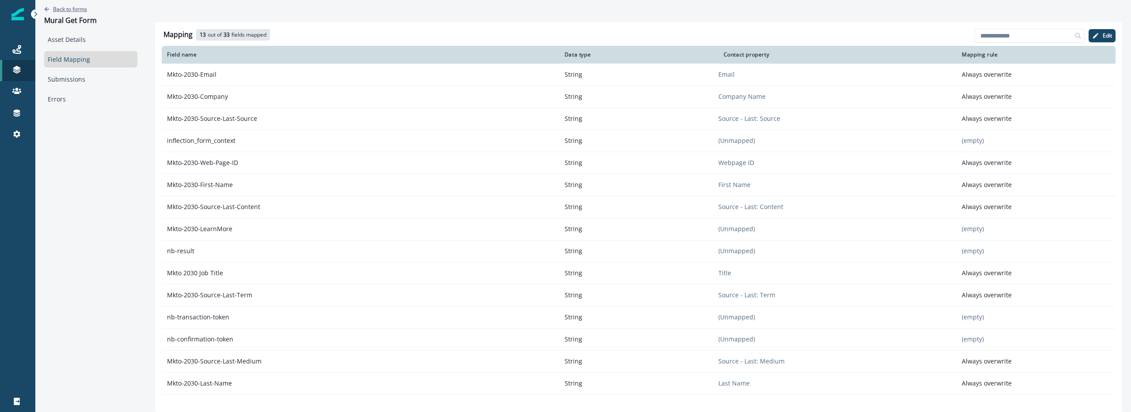
click at [80, 8] on p "Back to forms" at bounding box center [70, 9] width 34 height 8
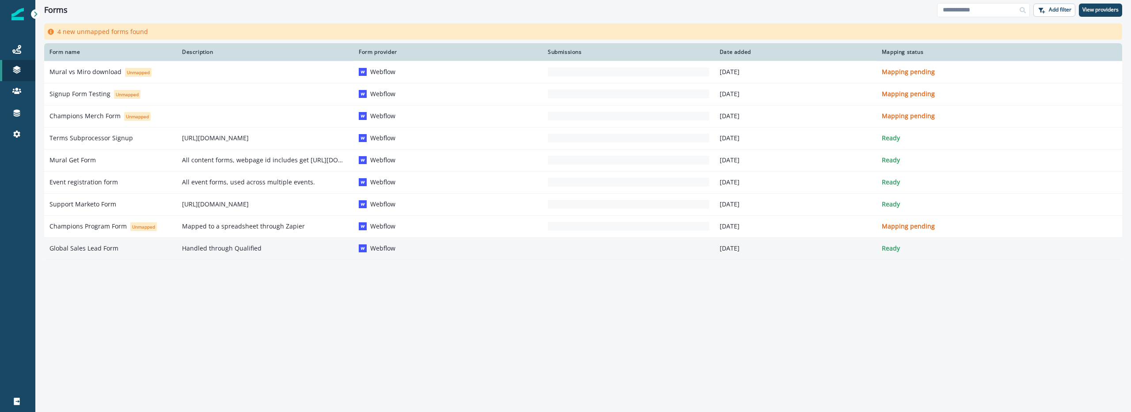
click at [137, 249] on div "Global Sales Lead Form" at bounding box center [110, 248] width 122 height 9
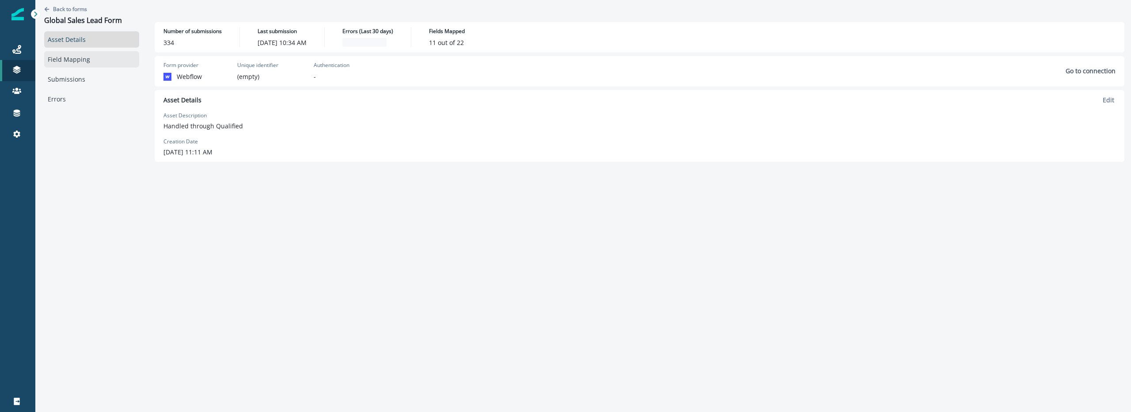
click at [76, 59] on link "Field Mapping" at bounding box center [91, 59] width 95 height 16
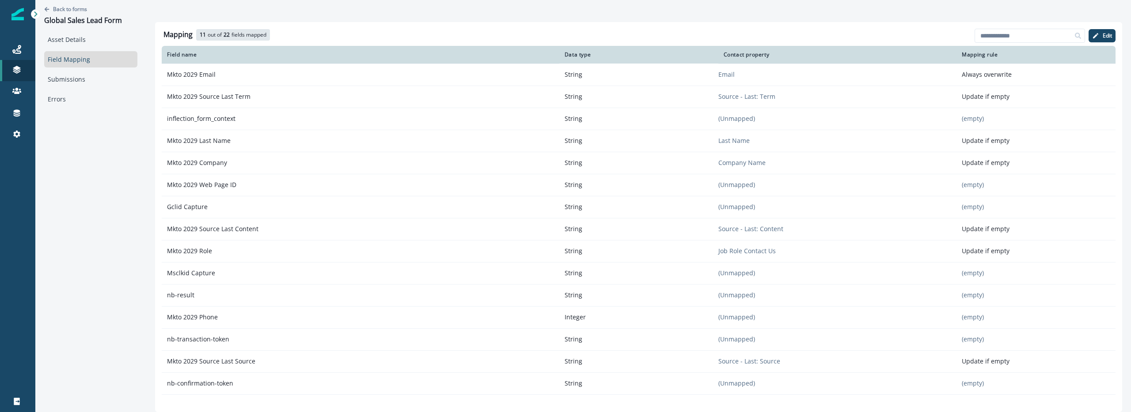
click at [1106, 28] on div "Mapping 11 out of 22 fields mapped 11 available fields Add fields Edit" at bounding box center [638, 36] width 953 height 19
click at [1101, 33] on button "Edit" at bounding box center [1101, 35] width 27 height 13
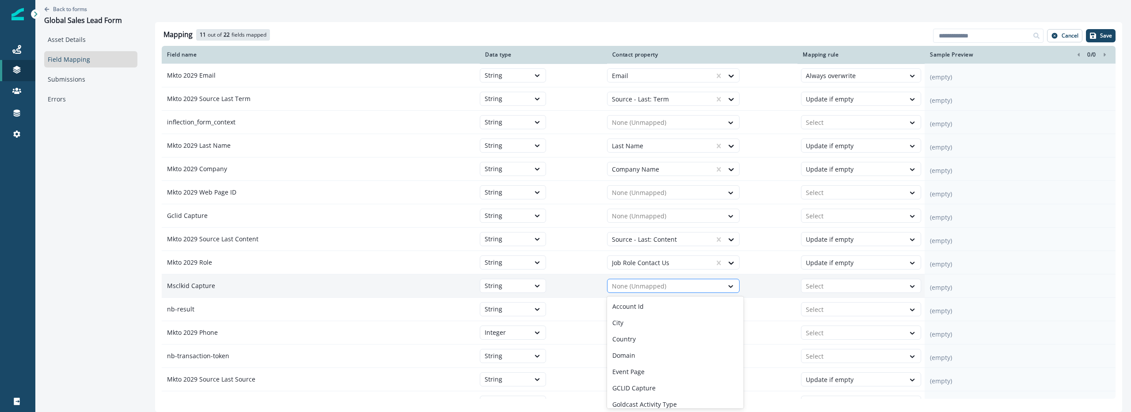
click at [654, 285] on div at bounding box center [665, 286] width 107 height 11
type input "*"
type input "**"
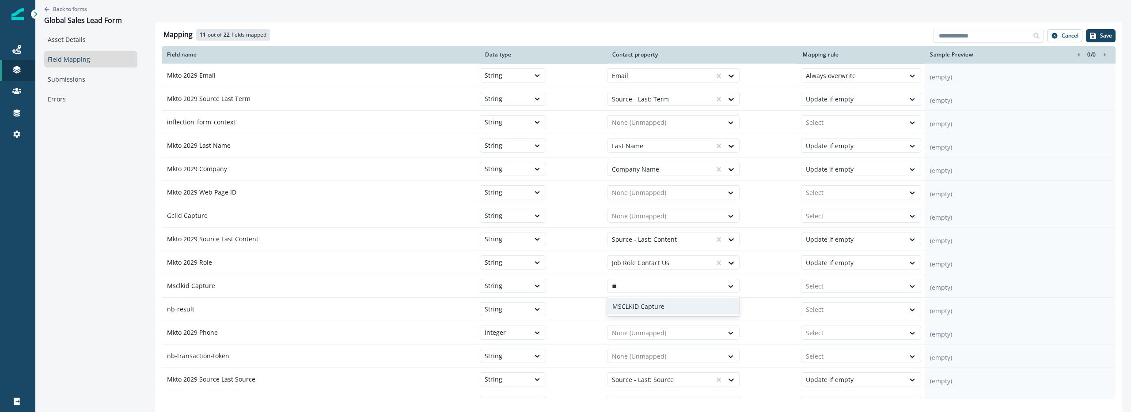
click at [649, 306] on p "MSCLKID Capture" at bounding box center [638, 306] width 52 height 9
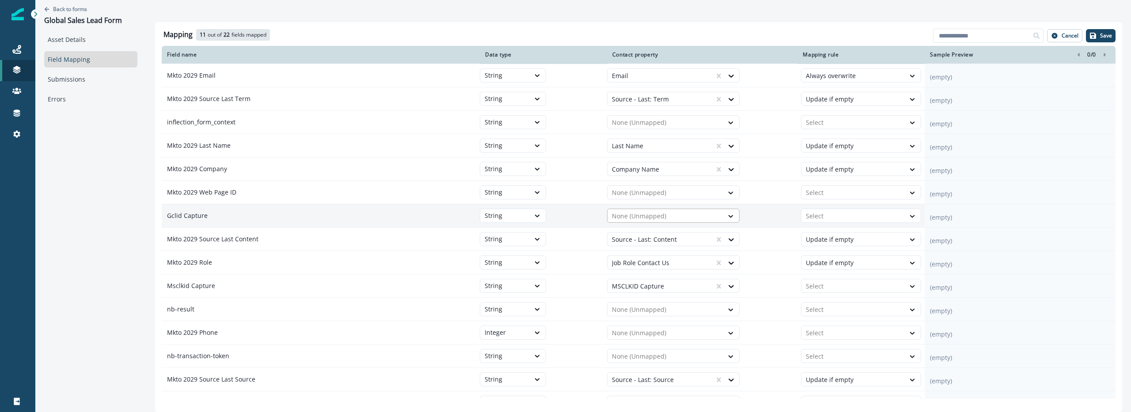
click at [651, 219] on div at bounding box center [665, 216] width 107 height 11
type input "**"
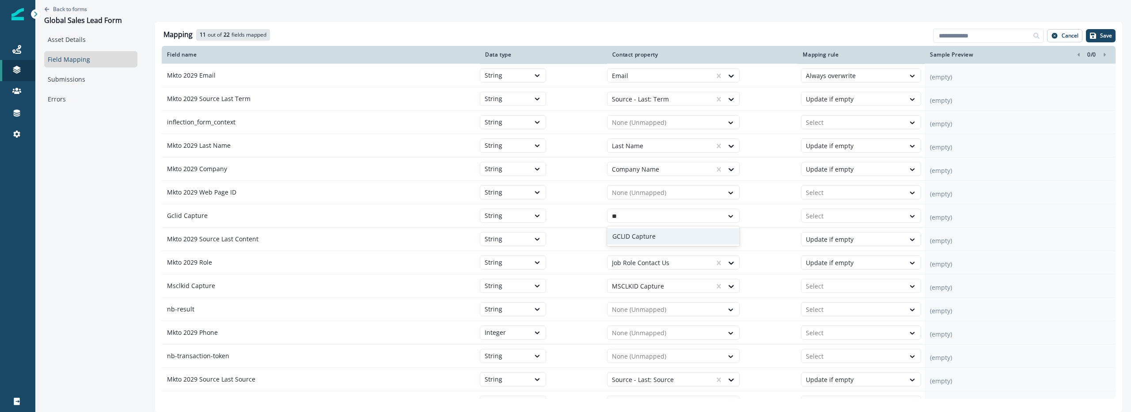
click at [647, 236] on p "GCLID Capture" at bounding box center [633, 236] width 43 height 9
click at [834, 215] on div at bounding box center [852, 216] width 95 height 11
click at [835, 232] on div "Always overwrite" at bounding box center [861, 236] width 120 height 16
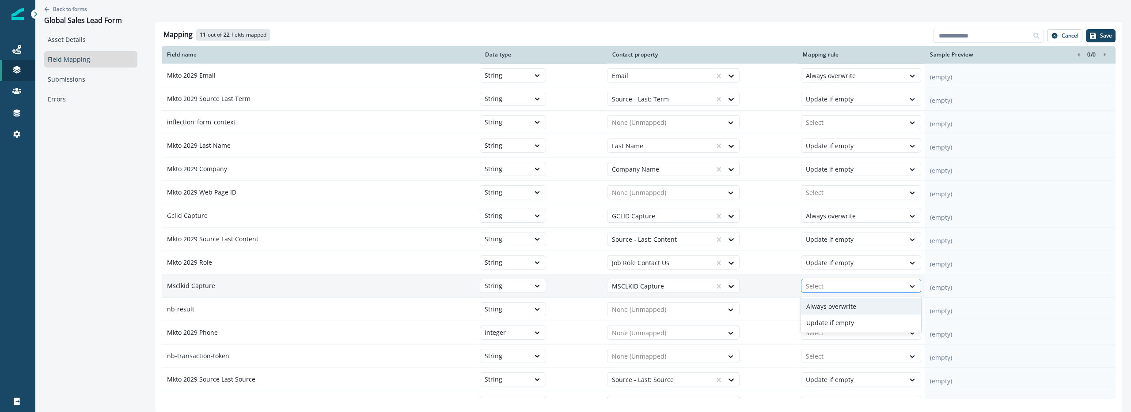
click at [834, 283] on div at bounding box center [852, 286] width 95 height 11
click at [836, 305] on div "Always overwrite" at bounding box center [861, 307] width 120 height 16
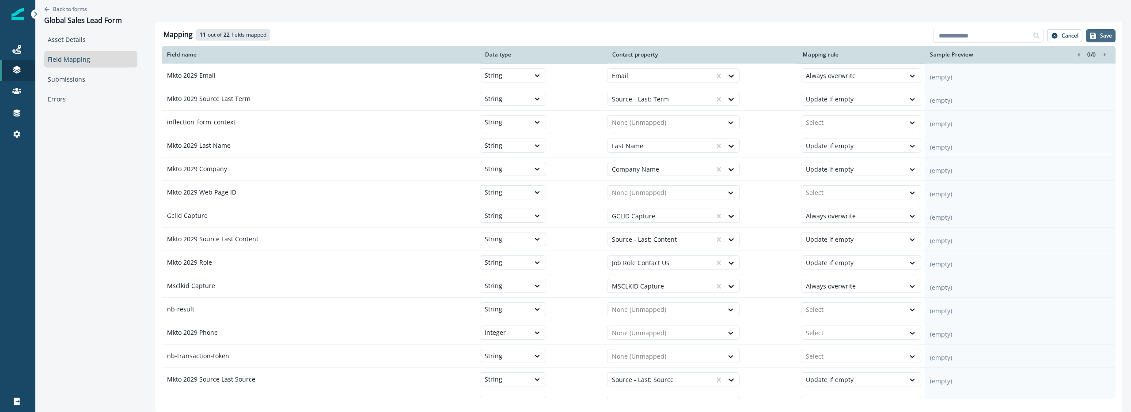
click at [1102, 34] on p "Save" at bounding box center [1106, 36] width 12 height 6
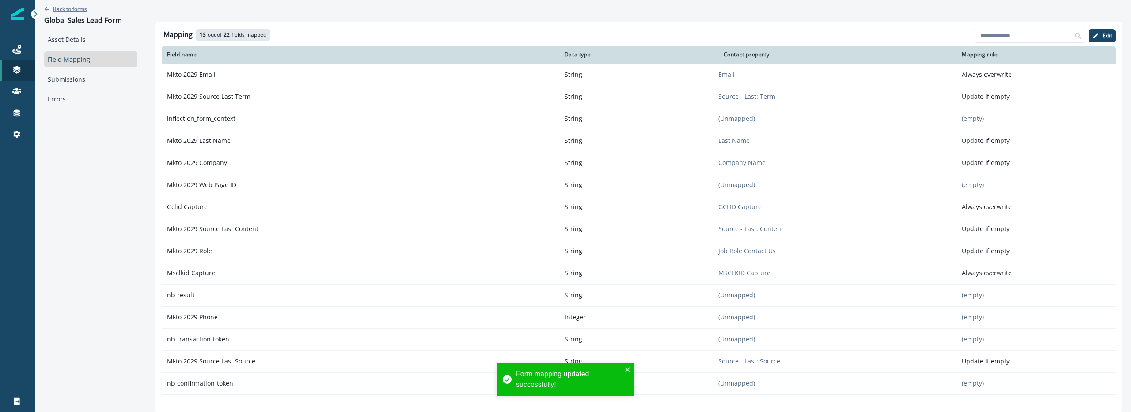
click at [73, 7] on p "Back to forms" at bounding box center [70, 9] width 34 height 8
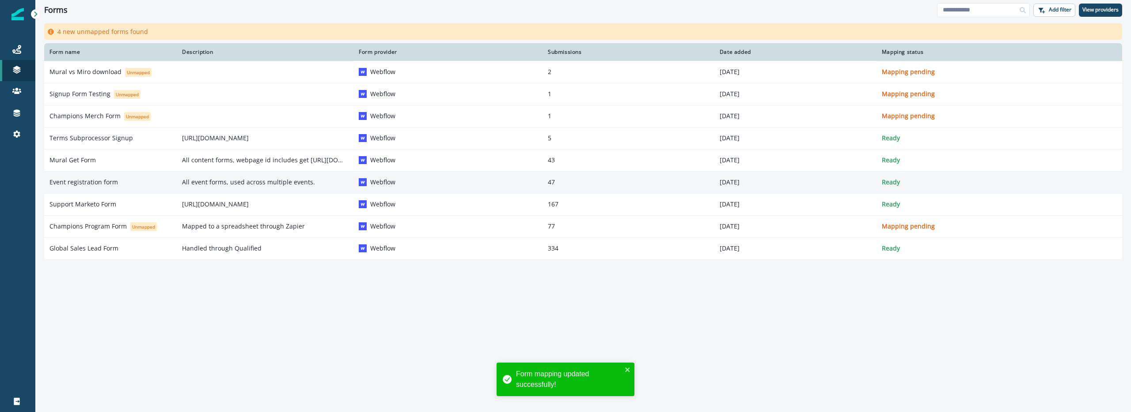
click at [92, 189] on td "Event registration form" at bounding box center [110, 182] width 132 height 22
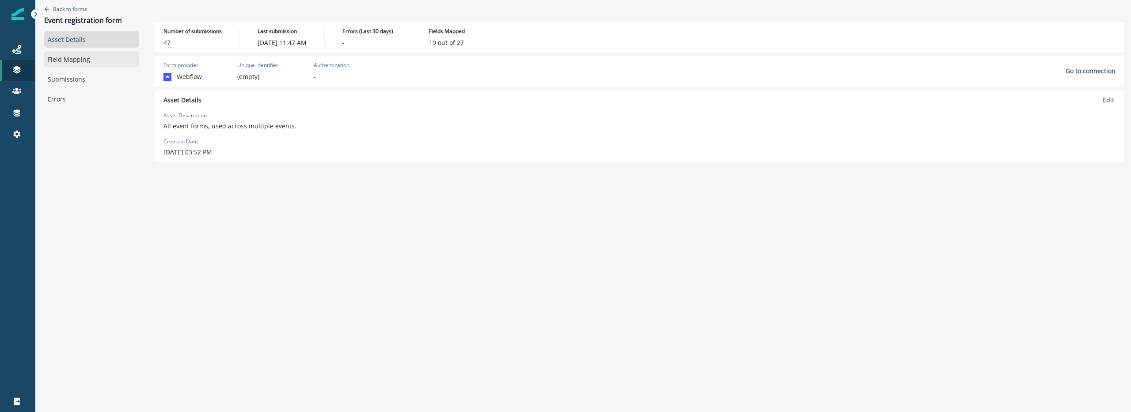
click at [71, 56] on link "Field Mapping" at bounding box center [91, 59] width 95 height 16
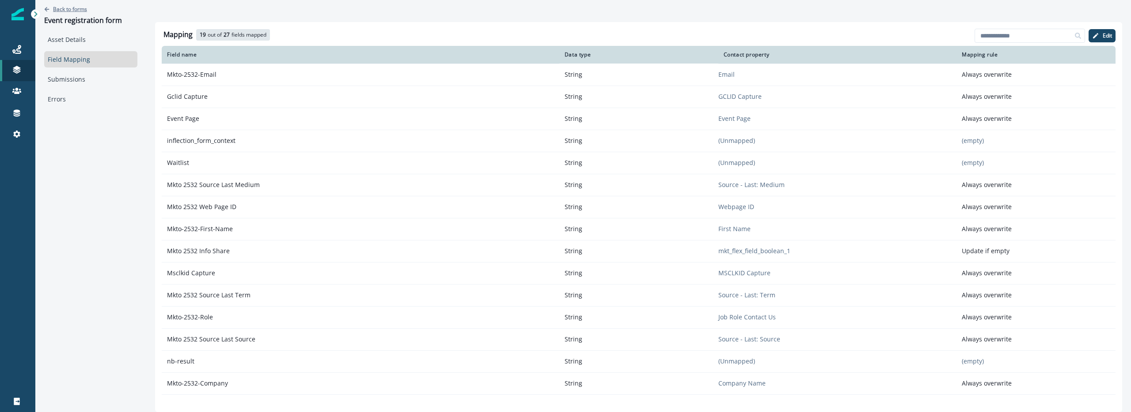
click at [80, 11] on p "Back to forms" at bounding box center [70, 9] width 34 height 8
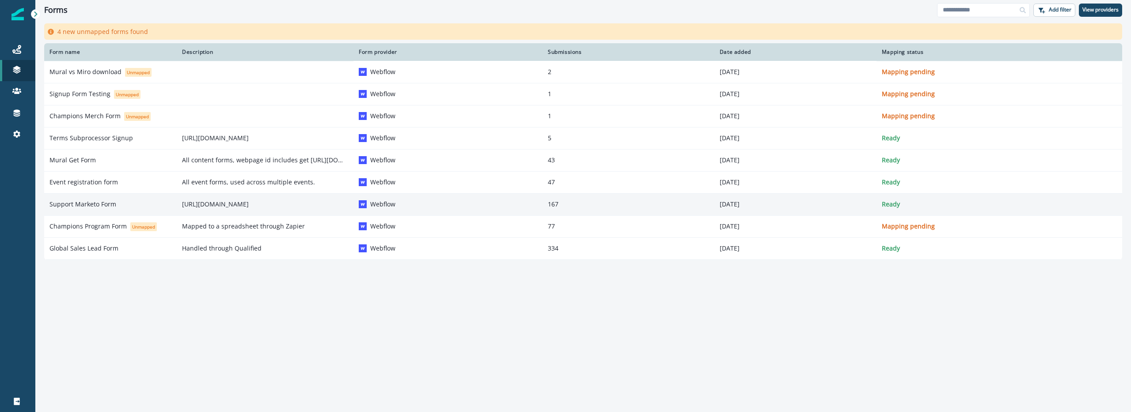
click at [99, 205] on p "Support Marketo Form" at bounding box center [82, 204] width 67 height 9
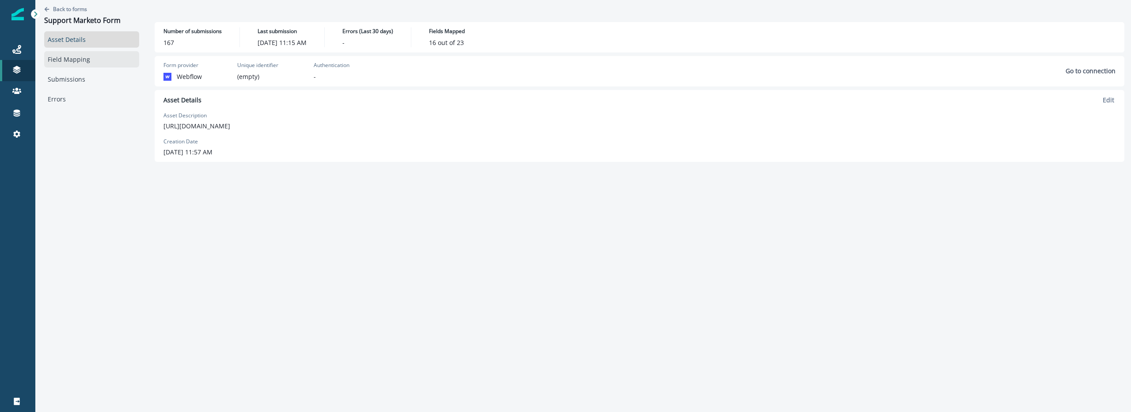
click at [73, 66] on link "Field Mapping" at bounding box center [91, 59] width 95 height 16
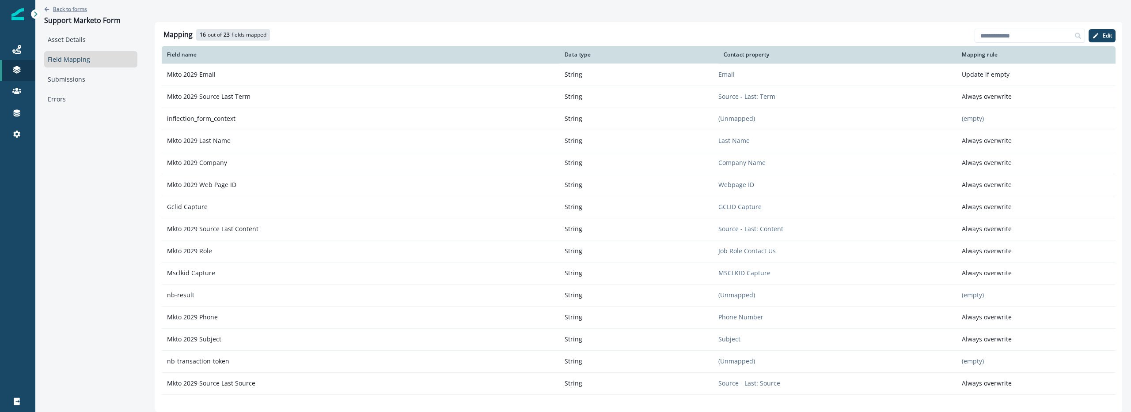
click at [75, 10] on p "Back to forms" at bounding box center [70, 9] width 34 height 8
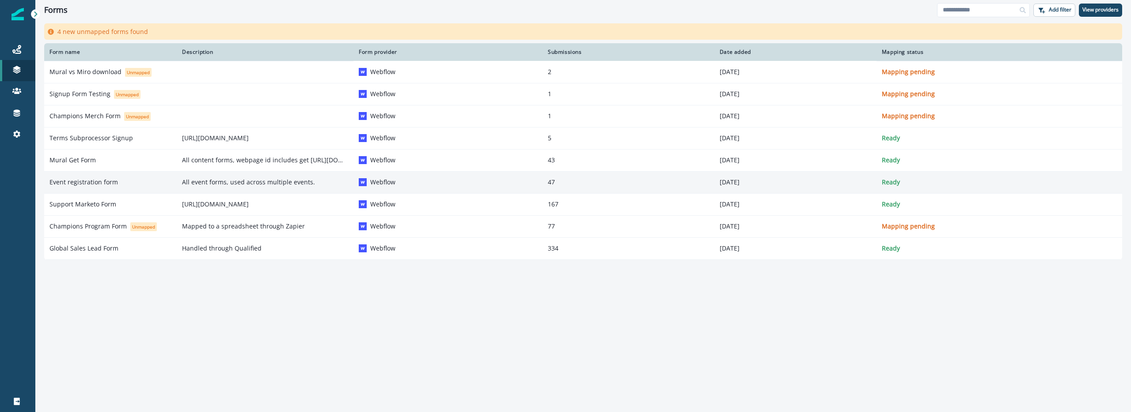
click at [144, 177] on td "Event registration form" at bounding box center [110, 182] width 132 height 22
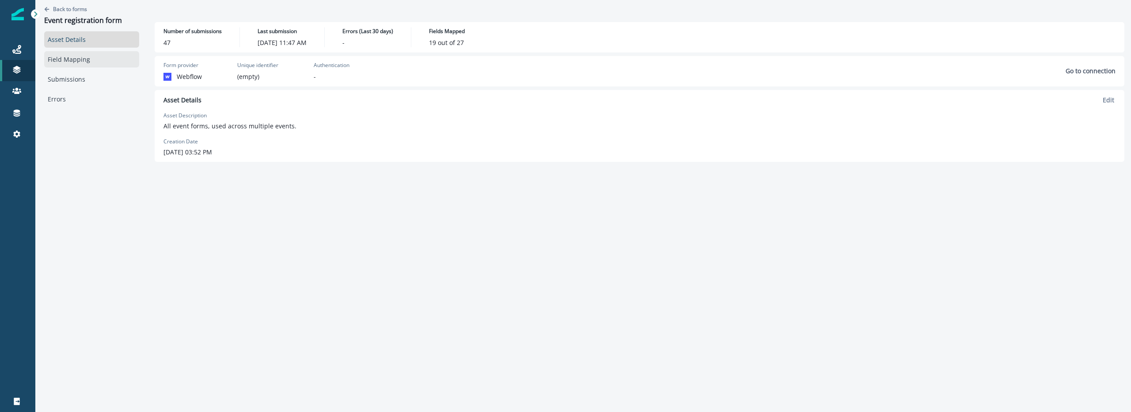
click at [70, 60] on link "Field Mapping" at bounding box center [91, 59] width 95 height 16
click at [23, 136] on div "Settings" at bounding box center [18, 134] width 28 height 11
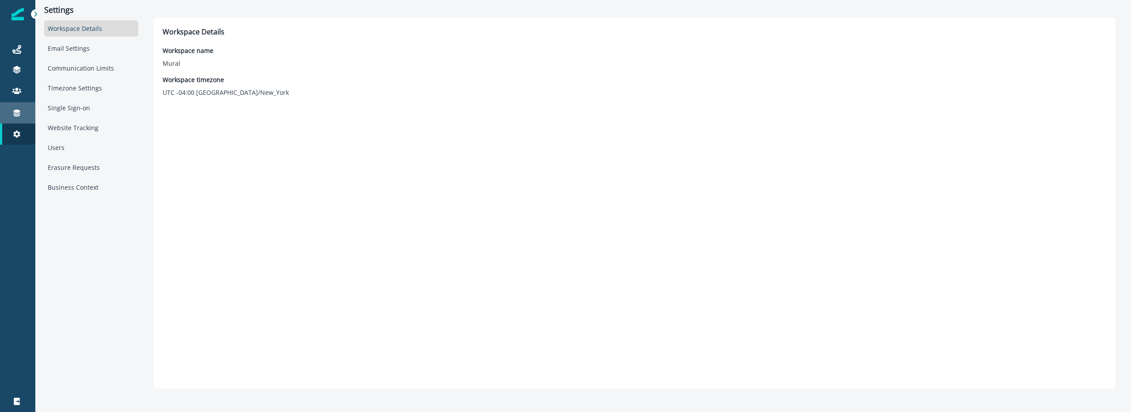
click at [19, 121] on link "Connections" at bounding box center [17, 112] width 35 height 21
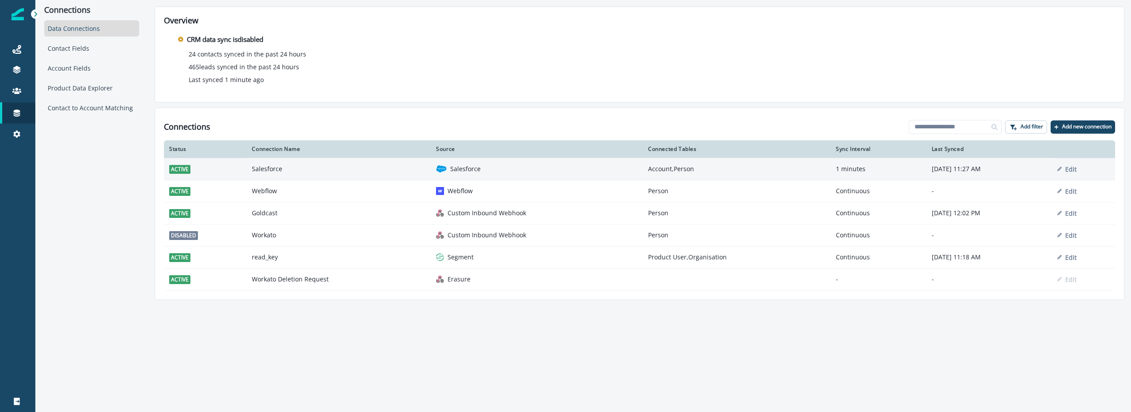
click at [264, 169] on td "Salesforce" at bounding box center [338, 169] width 184 height 22
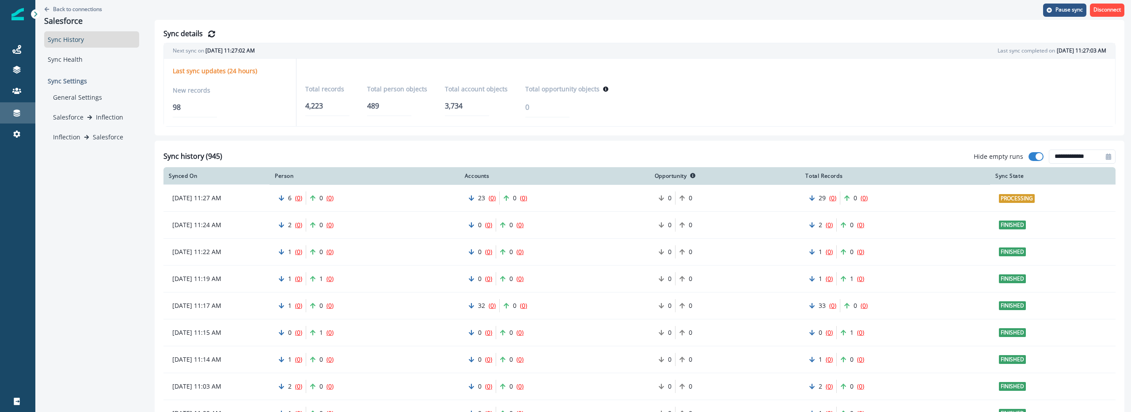
click at [25, 104] on link "Connections" at bounding box center [17, 112] width 35 height 21
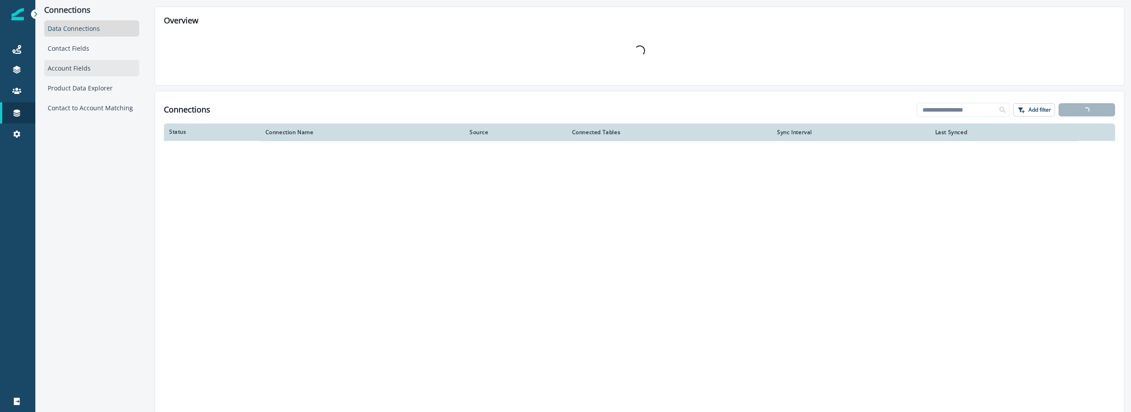
click at [83, 60] on div "Account Fields" at bounding box center [91, 68] width 95 height 16
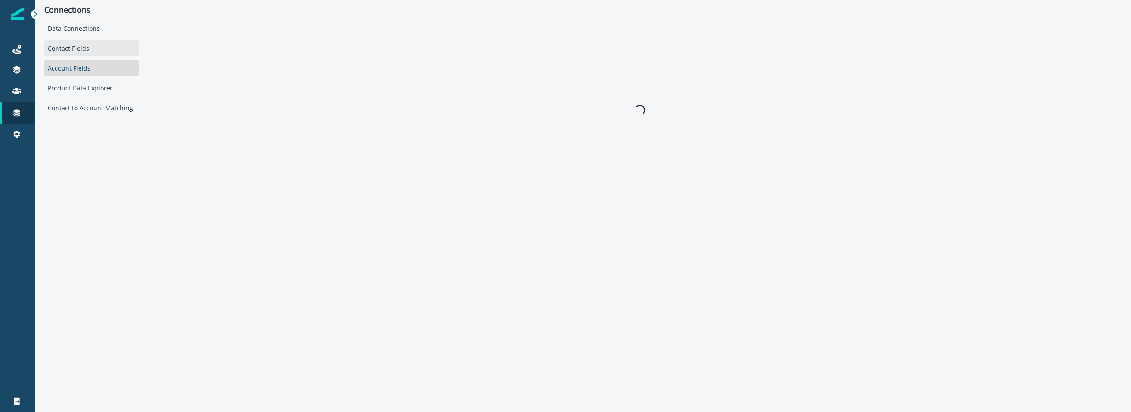
click at [84, 54] on div "Contact Fields" at bounding box center [91, 48] width 95 height 16
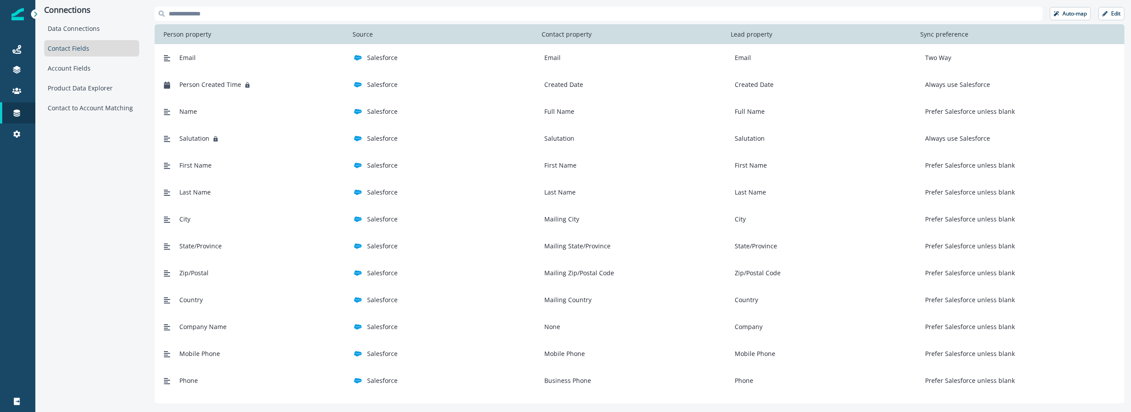
click at [215, 14] on input at bounding box center [598, 14] width 887 height 14
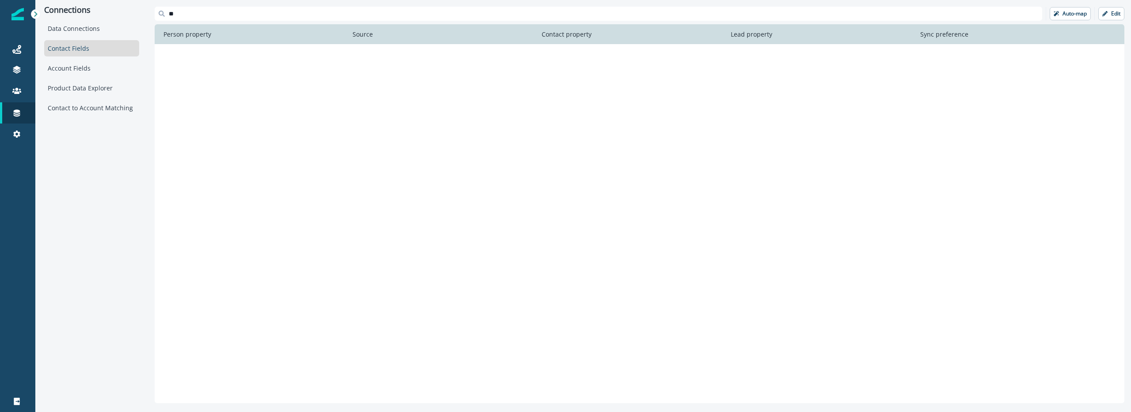
type input "*"
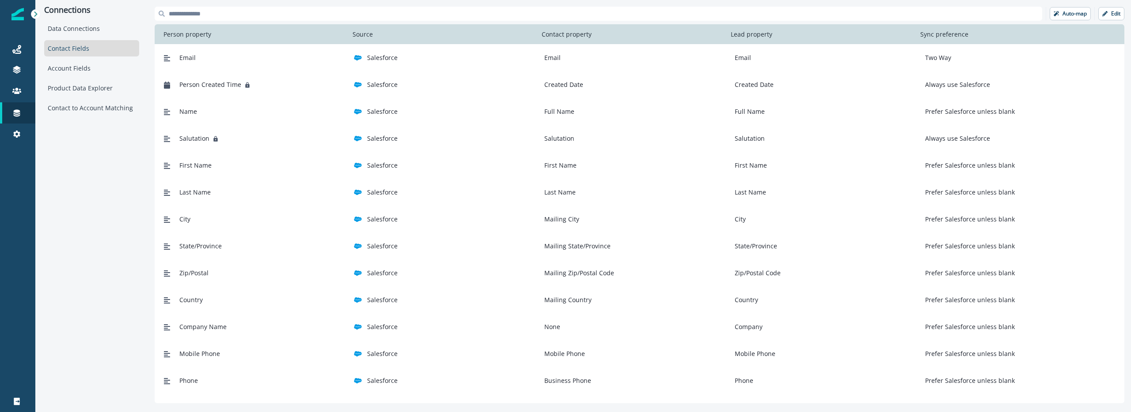
click at [97, 379] on div "Connections Data Connections Contact Fields Account Fields Product Data Explore…" at bounding box center [91, 205] width 113 height 410
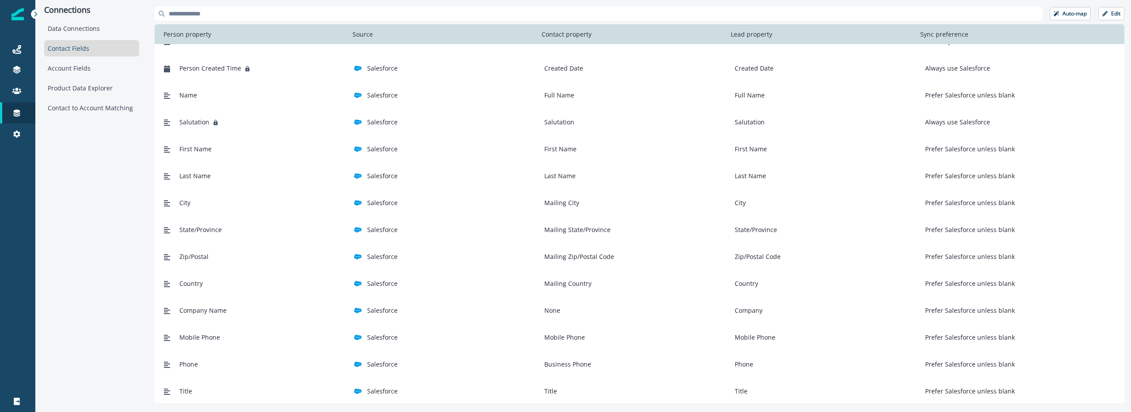
scroll to position [18, 0]
